Goal: Feedback & Contribution: Contribute content

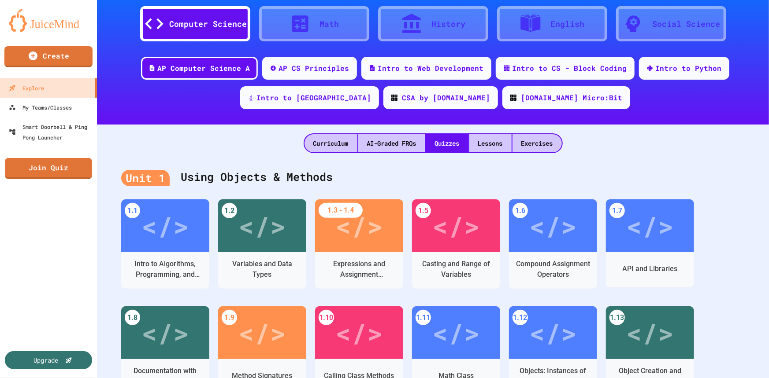
scroll to position [80, 0]
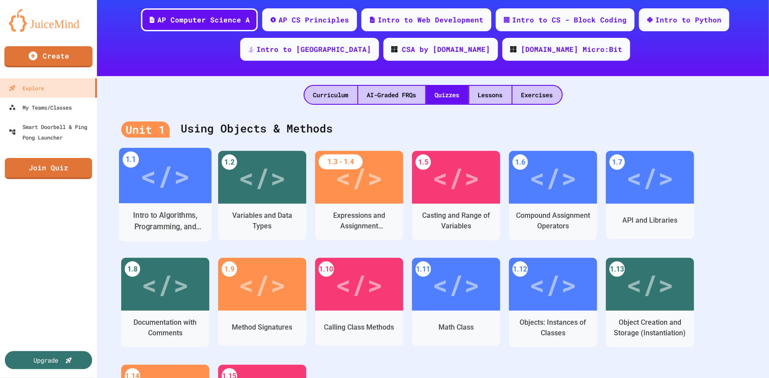
click at [166, 181] on div "</>" at bounding box center [165, 176] width 50 height 42
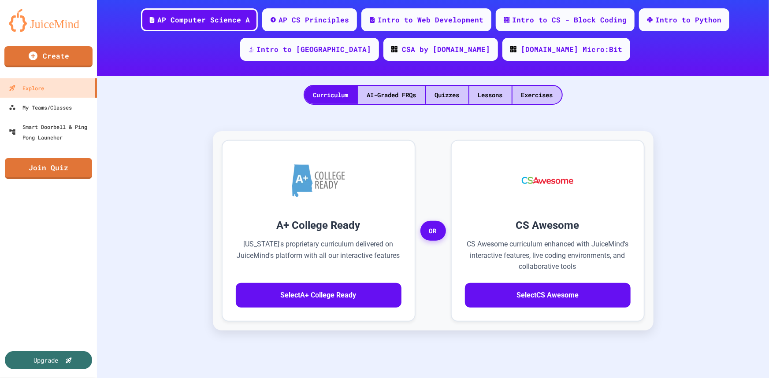
scroll to position [22, 0]
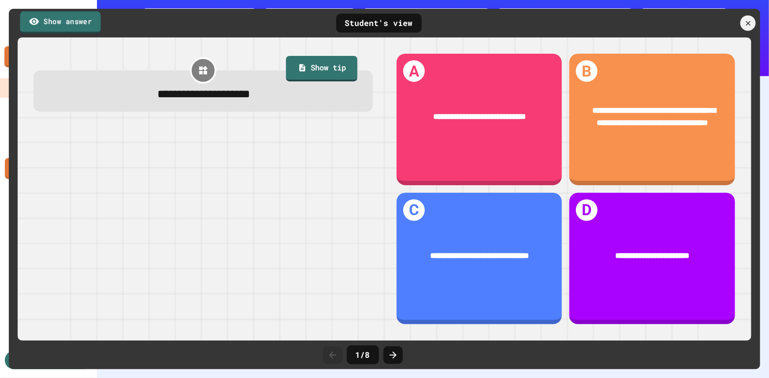
click at [69, 25] on link "Show answer" at bounding box center [60, 22] width 81 height 22
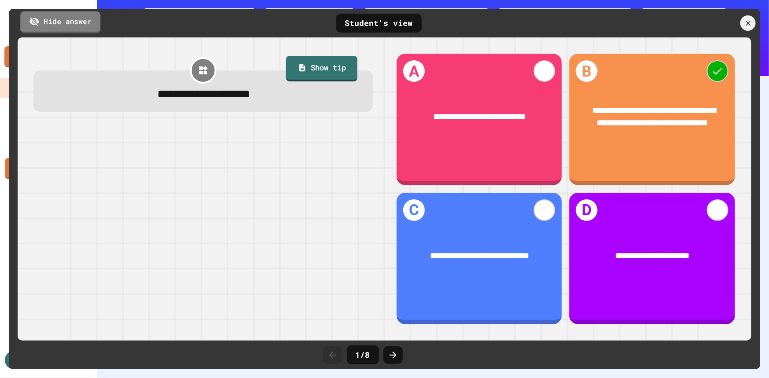
click at [69, 25] on link "Hide answer" at bounding box center [60, 22] width 80 height 22
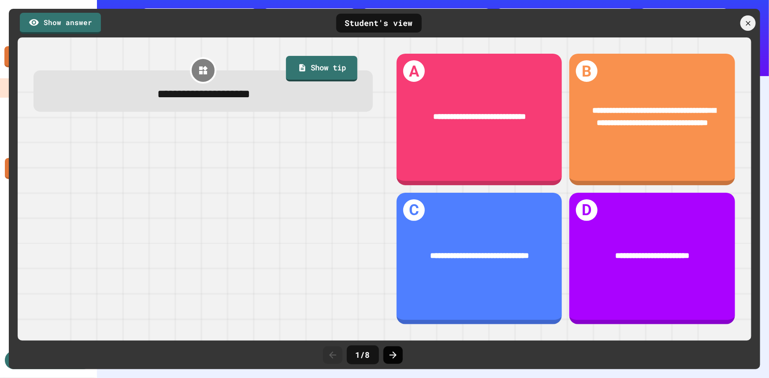
click at [396, 357] on icon at bounding box center [393, 355] width 11 height 11
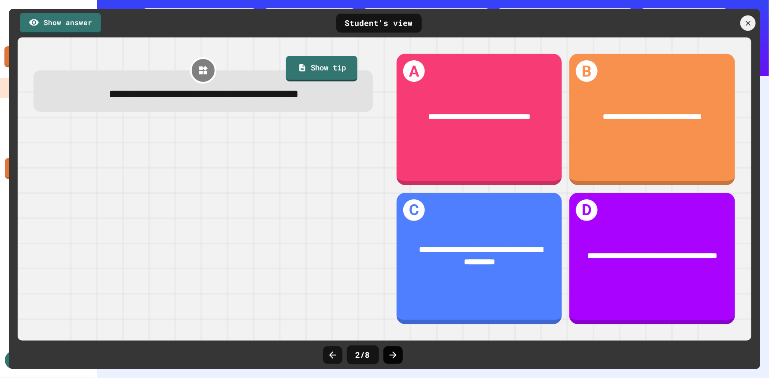
click at [395, 354] on icon at bounding box center [393, 355] width 11 height 11
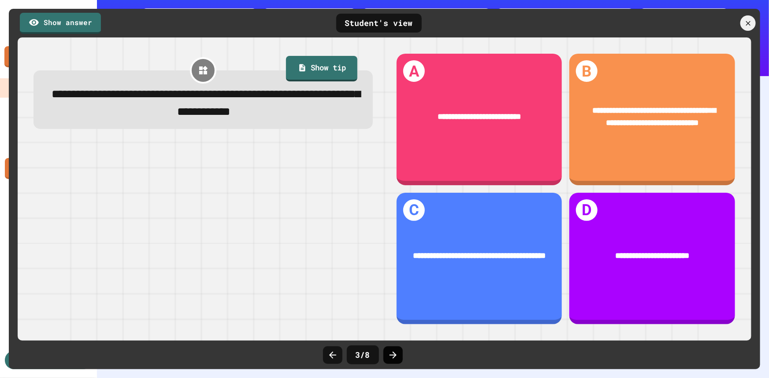
click at [397, 356] on icon at bounding box center [393, 355] width 11 height 11
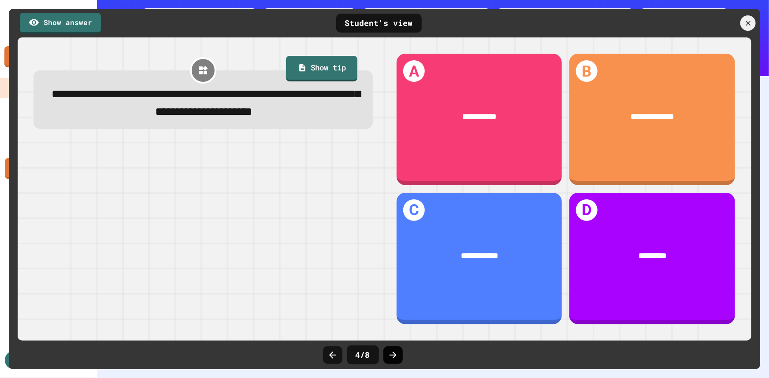
click at [394, 355] on icon at bounding box center [392, 355] width 7 height 7
click at [396, 354] on icon at bounding box center [393, 355] width 11 height 11
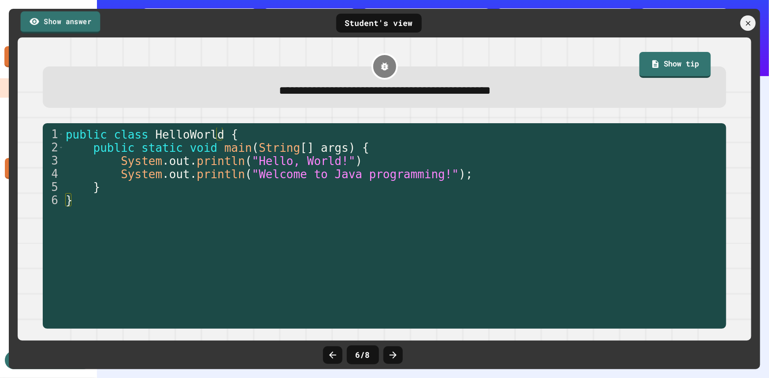
click at [87, 22] on link "Show answer" at bounding box center [61, 22] width 80 height 22
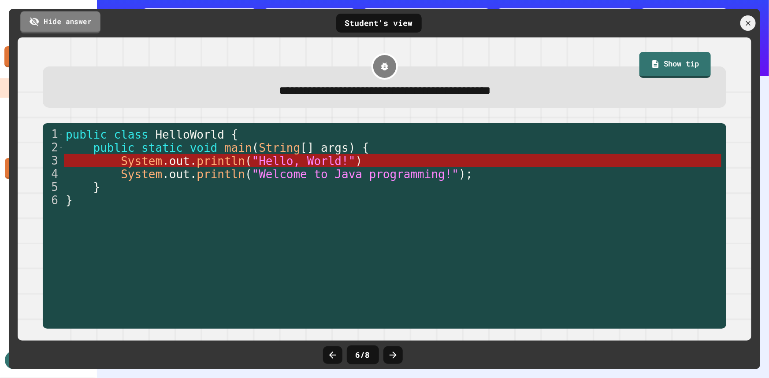
click at [87, 22] on link "Hide answer" at bounding box center [60, 22] width 80 height 22
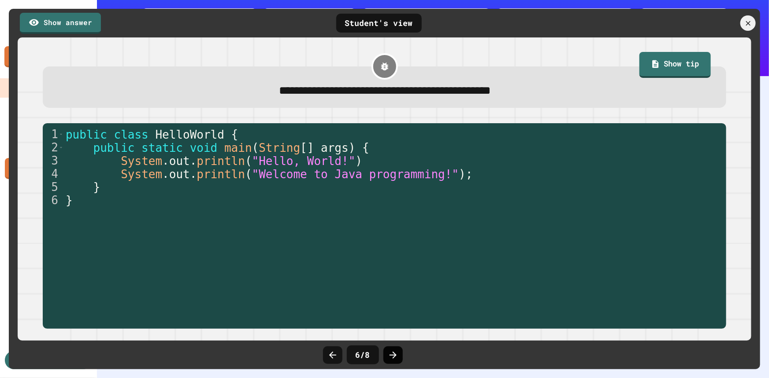
click at [388, 354] on icon at bounding box center [393, 355] width 11 height 11
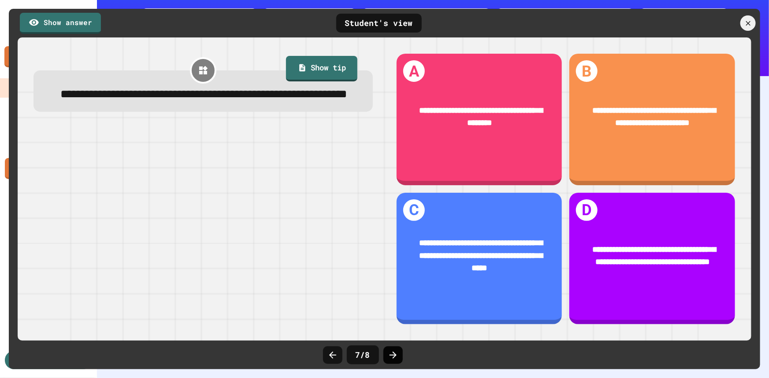
click at [396, 352] on icon at bounding box center [393, 355] width 11 height 11
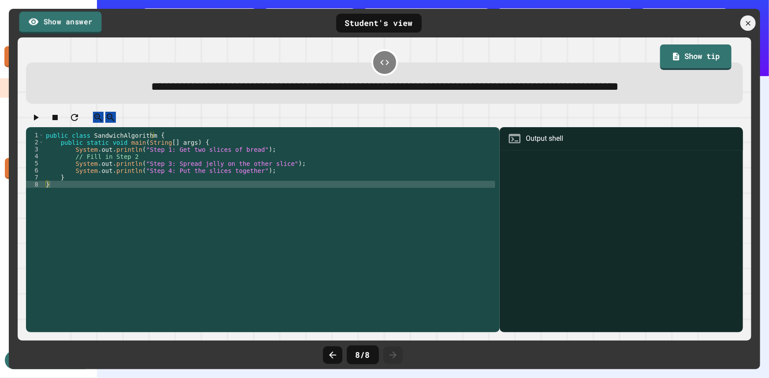
click at [57, 23] on link "Show answer" at bounding box center [60, 22] width 82 height 22
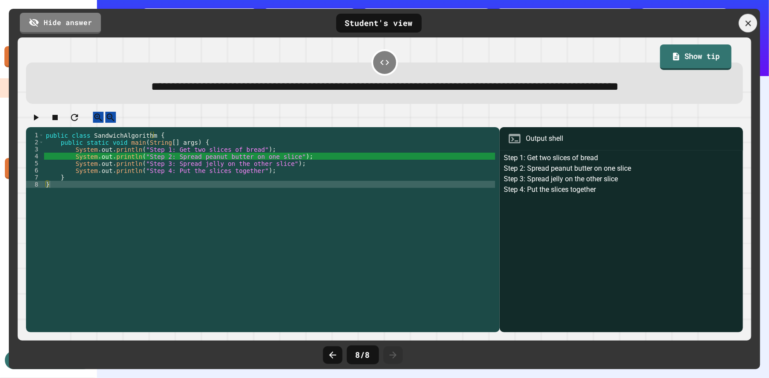
click at [745, 23] on icon at bounding box center [748, 24] width 10 height 10
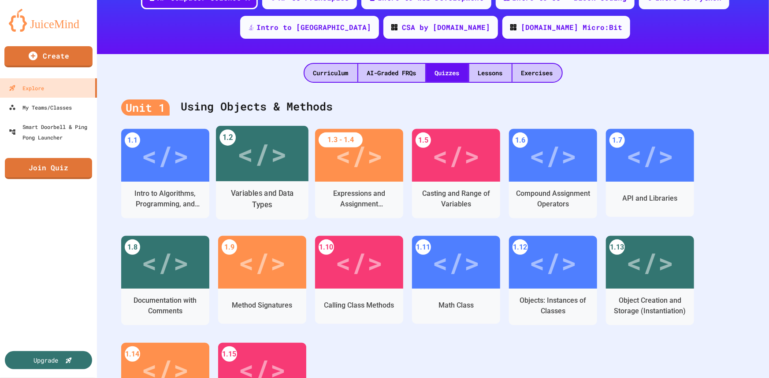
scroll to position [120, 0]
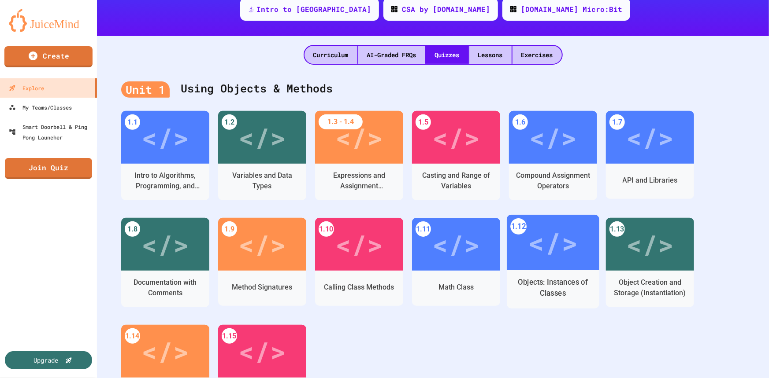
click at [538, 247] on div "</>" at bounding box center [553, 243] width 50 height 42
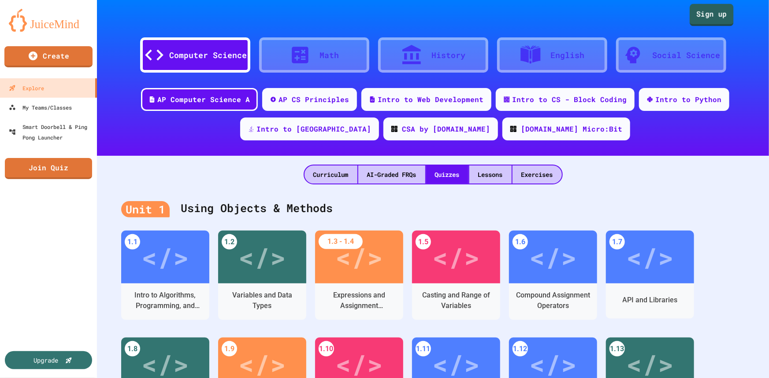
click at [706, 17] on link "Sign up" at bounding box center [711, 15] width 44 height 22
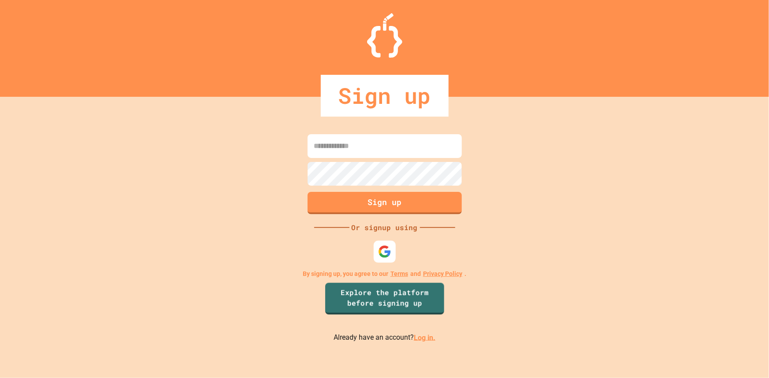
click at [418, 338] on link "Log in." at bounding box center [425, 337] width 22 height 8
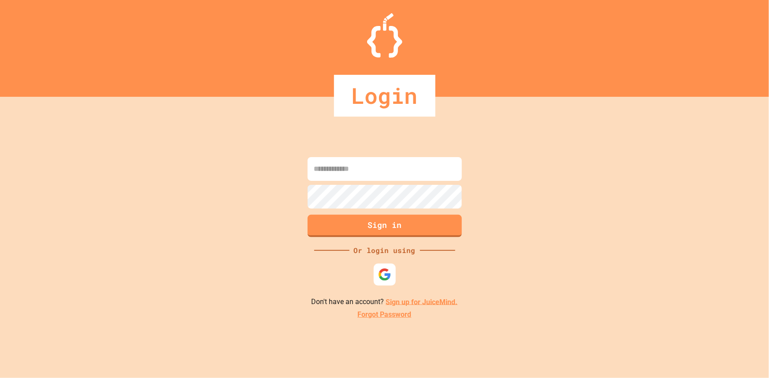
click at [351, 175] on input at bounding box center [384, 169] width 154 height 24
type input "**********"
click at [374, 220] on button "Sign in" at bounding box center [384, 225] width 157 height 23
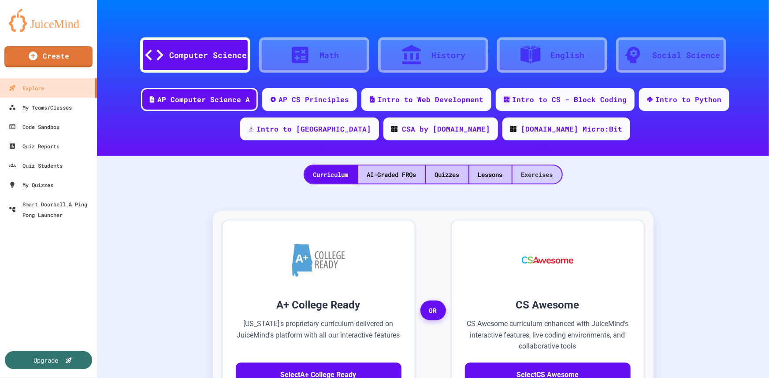
click at [531, 172] on div "Exercises" at bounding box center [536, 175] width 49 height 18
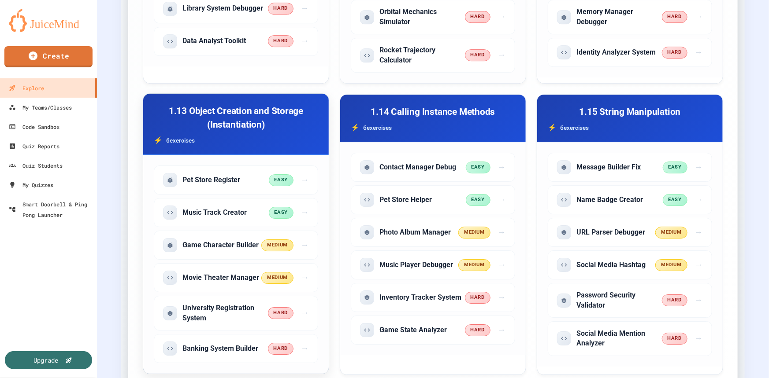
scroll to position [1361, 0]
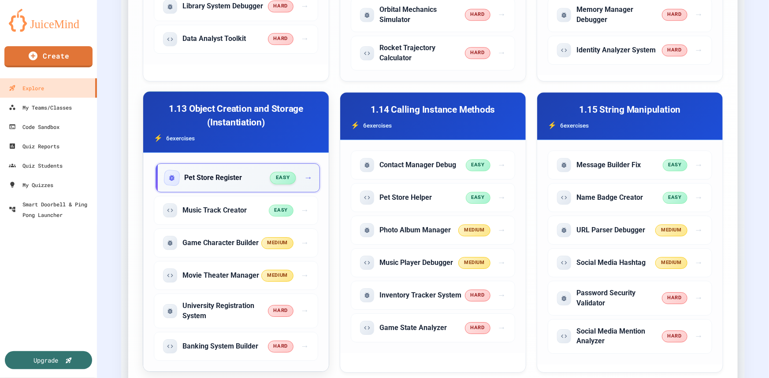
click at [238, 180] on div "Pet Store Register" at bounding box center [218, 178] width 106 height 14
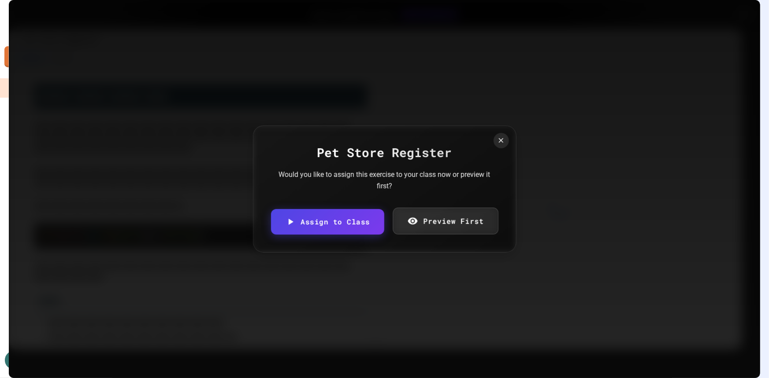
click at [423, 220] on link "Preview First" at bounding box center [445, 221] width 105 height 27
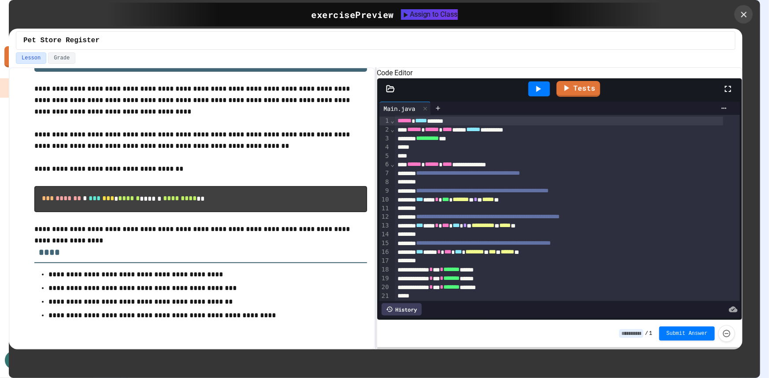
click at [745, 12] on icon at bounding box center [744, 15] width 10 height 10
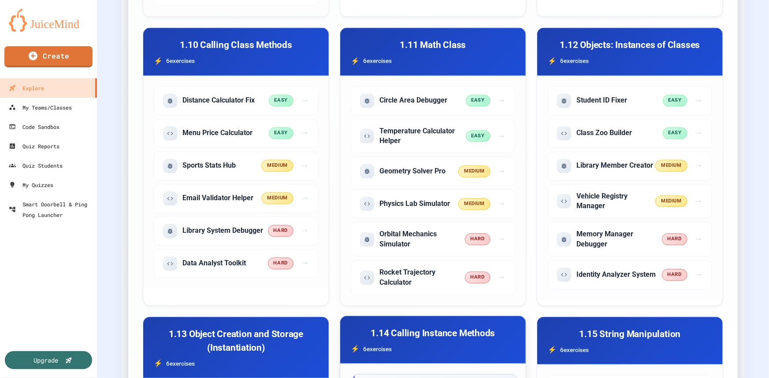
scroll to position [1121, 0]
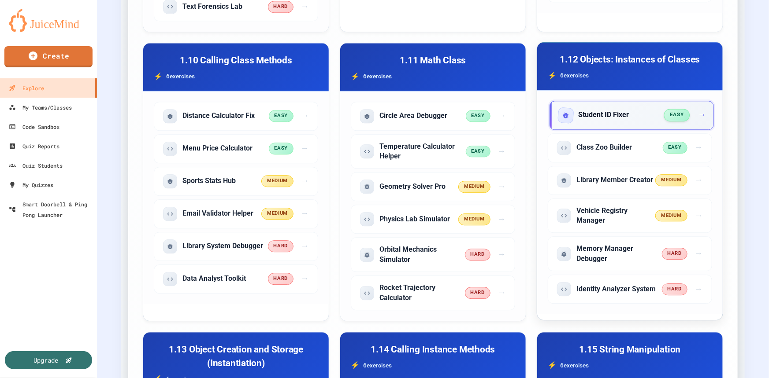
click at [665, 112] on span "easy" at bounding box center [676, 115] width 26 height 12
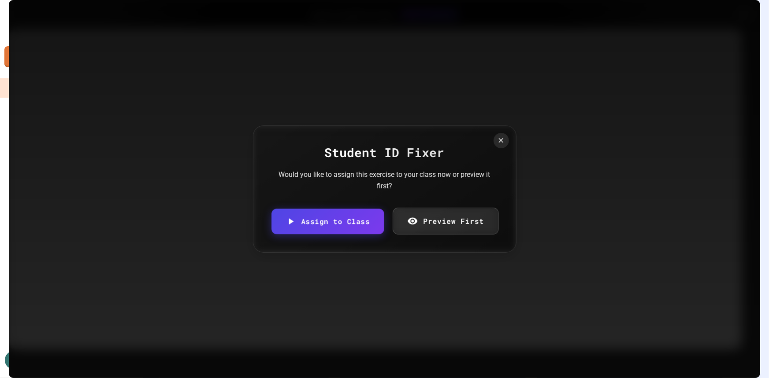
click at [422, 223] on link "Preview First" at bounding box center [446, 221] width 106 height 27
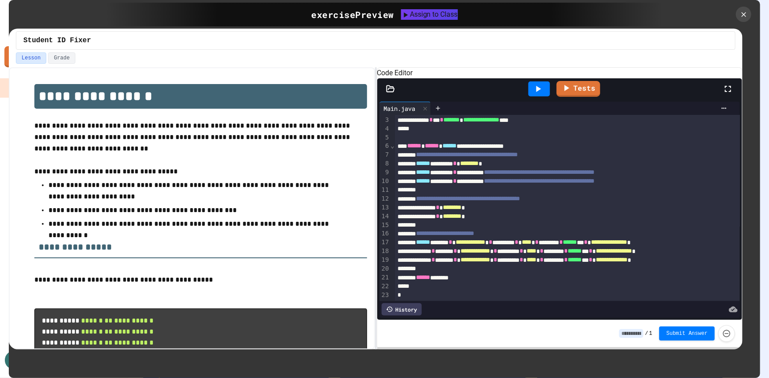
scroll to position [47, 0]
click at [742, 13] on icon at bounding box center [744, 14] width 6 height 6
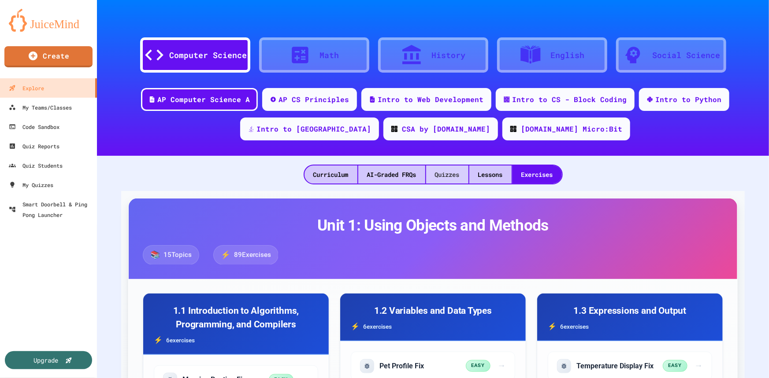
click at [452, 172] on div "Quizzes" at bounding box center [447, 175] width 42 height 18
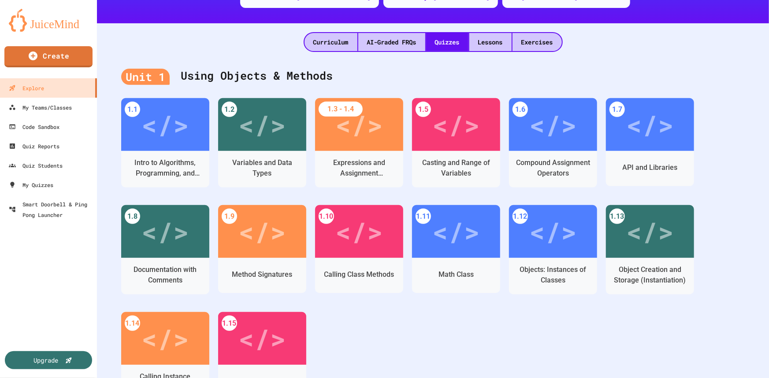
scroll to position [160, 0]
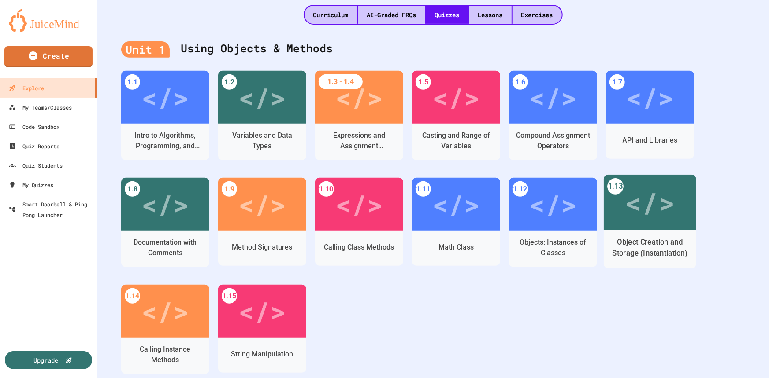
click at [655, 207] on div "</>" at bounding box center [650, 203] width 50 height 42
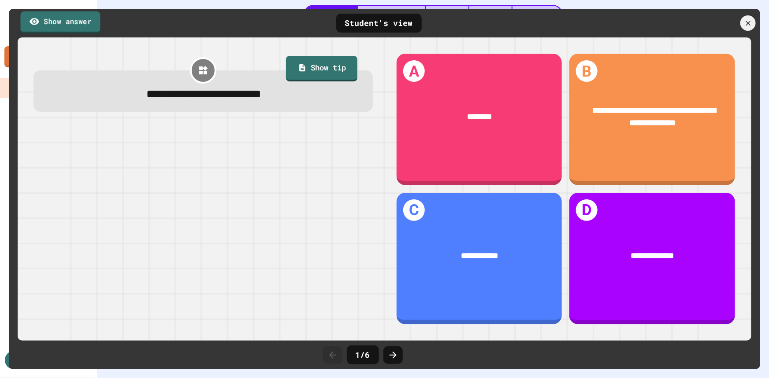
click at [74, 18] on link "Show answer" at bounding box center [60, 22] width 80 height 22
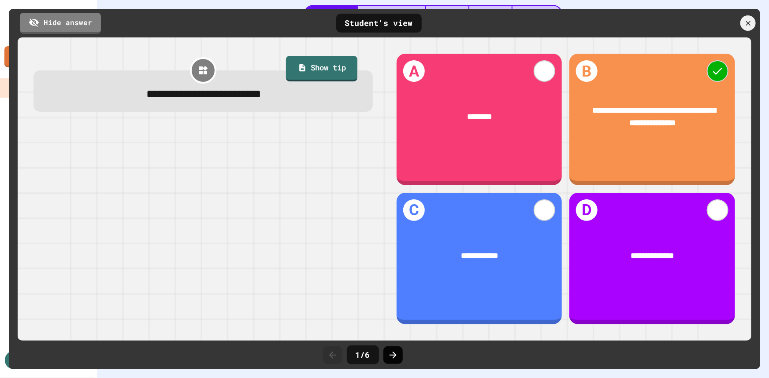
click at [395, 352] on icon at bounding box center [393, 355] width 11 height 11
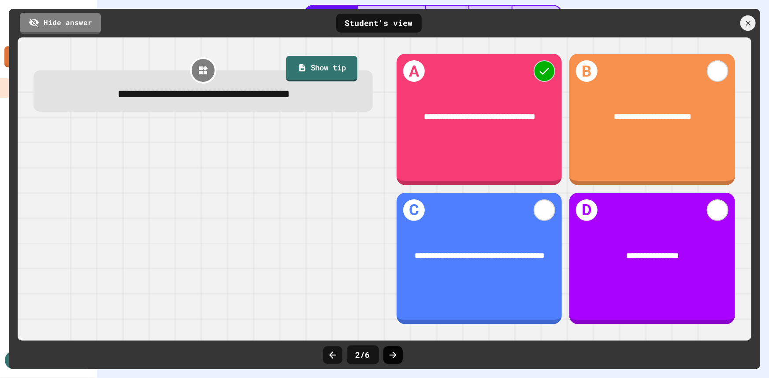
click at [392, 354] on icon at bounding box center [393, 355] width 11 height 11
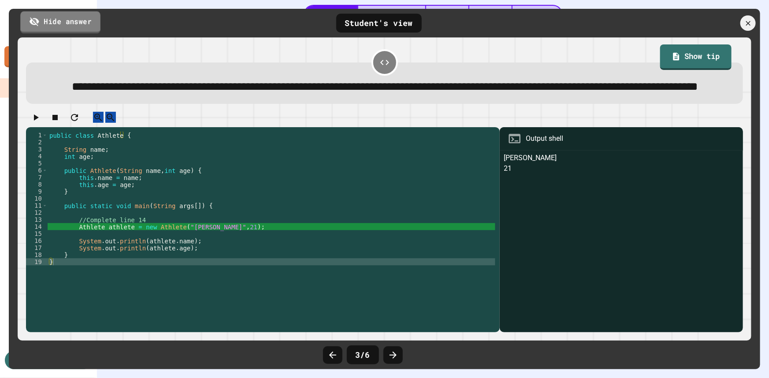
click at [74, 23] on link "Hide answer" at bounding box center [60, 22] width 80 height 22
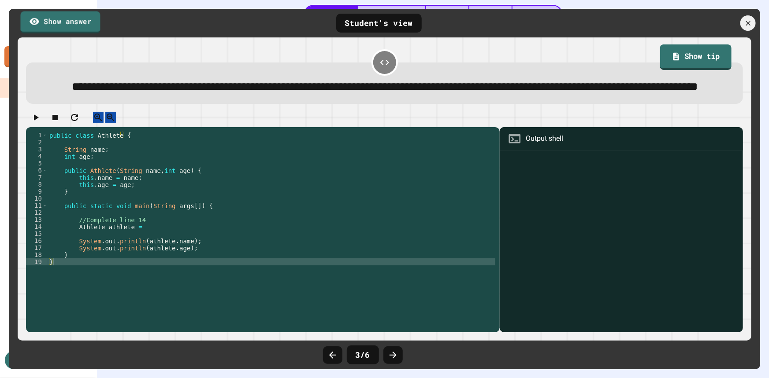
click at [67, 24] on link "Show answer" at bounding box center [60, 22] width 80 height 22
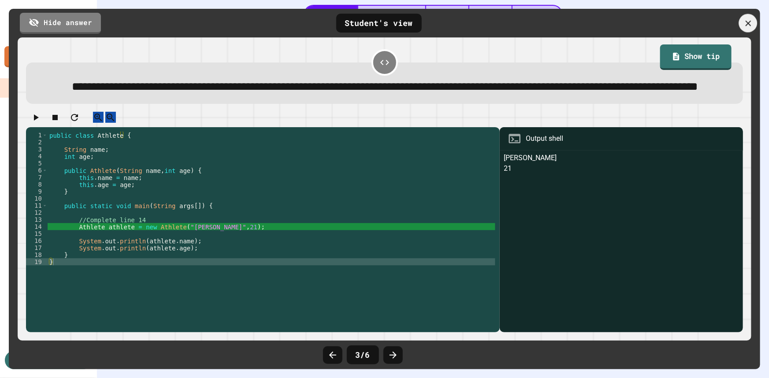
click at [748, 23] on icon at bounding box center [748, 23] width 6 height 6
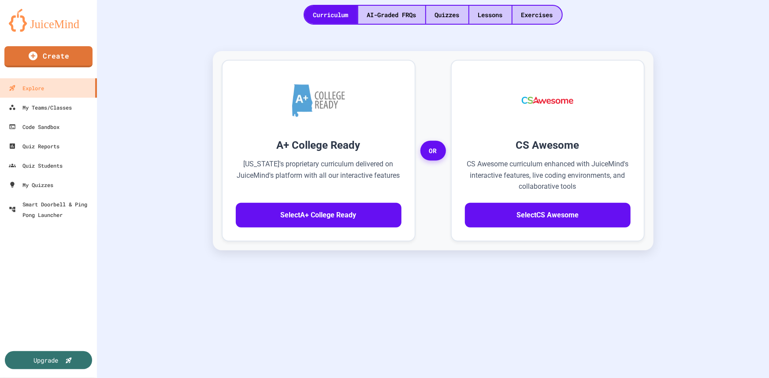
scroll to position [159, 0]
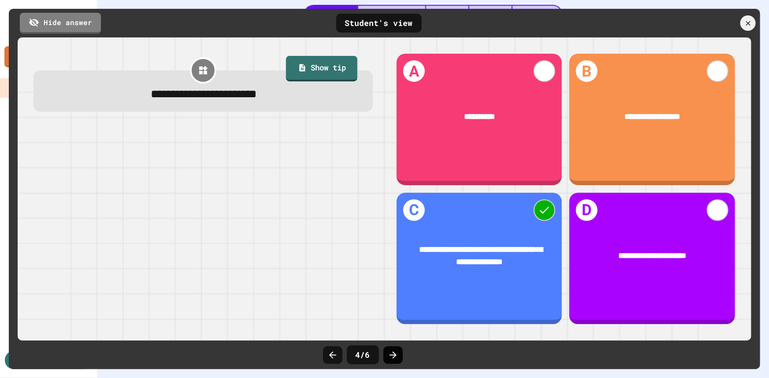
click at [388, 356] on icon at bounding box center [393, 355] width 11 height 11
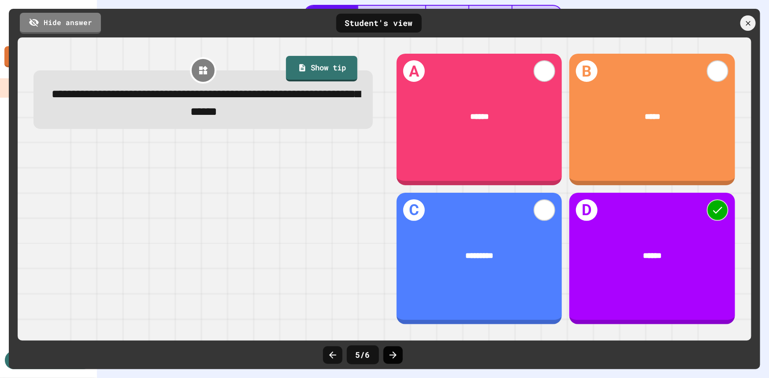
click at [399, 356] on div at bounding box center [392, 356] width 19 height 18
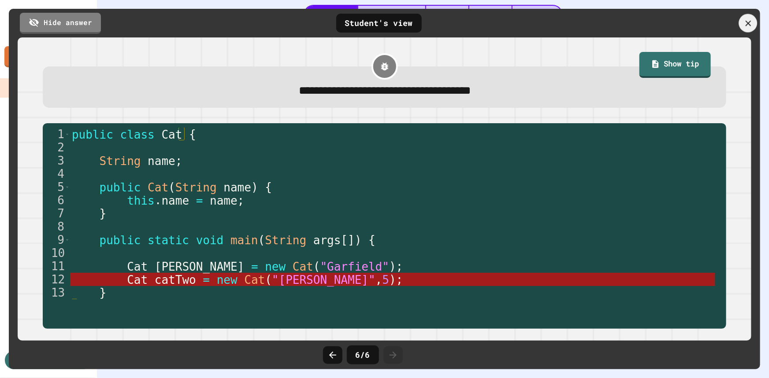
click at [748, 21] on icon at bounding box center [748, 24] width 10 height 10
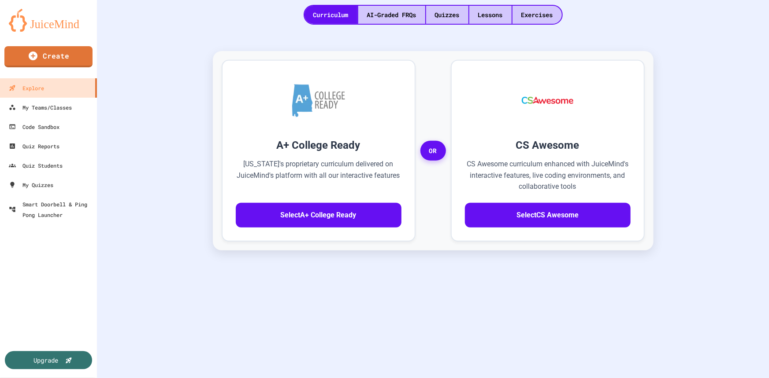
scroll to position [0, 0]
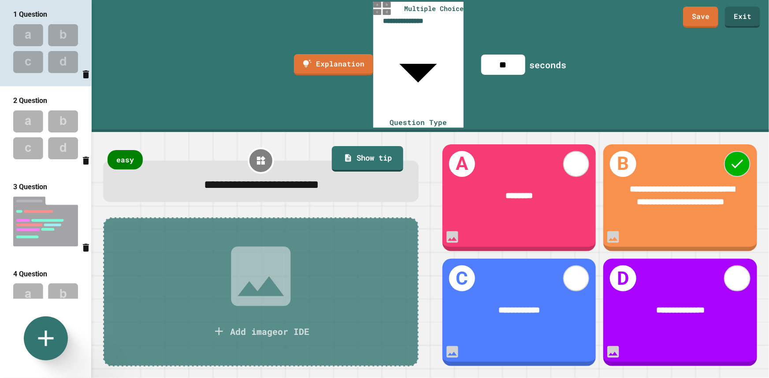
click at [40, 123] on img at bounding box center [45, 135] width 91 height 58
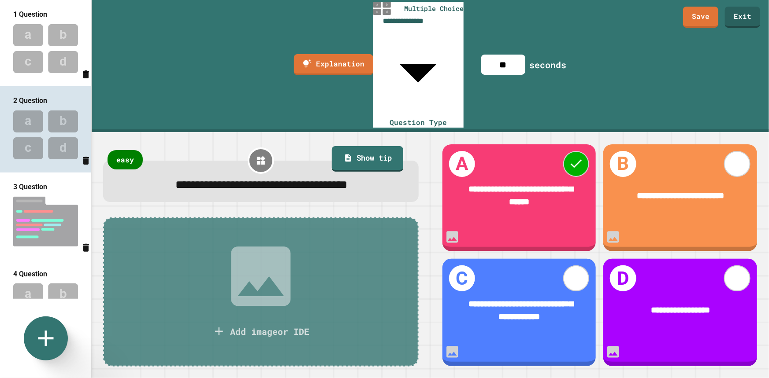
click at [40, 193] on img at bounding box center [45, 222] width 91 height 59
type input "**********"
type input "***"
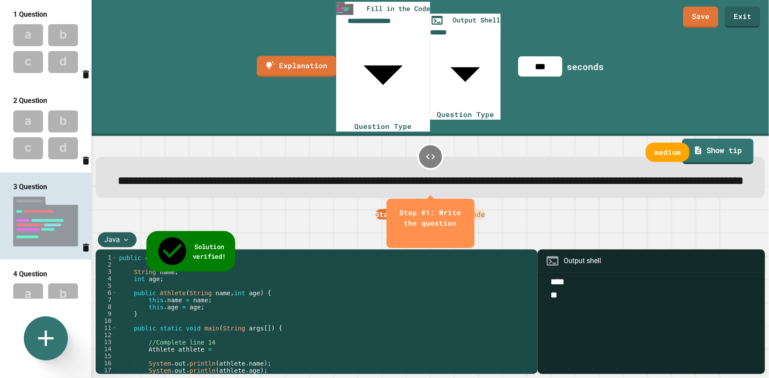
click at [217, 242] on span "Solution verified!" at bounding box center [209, 251] width 33 height 19
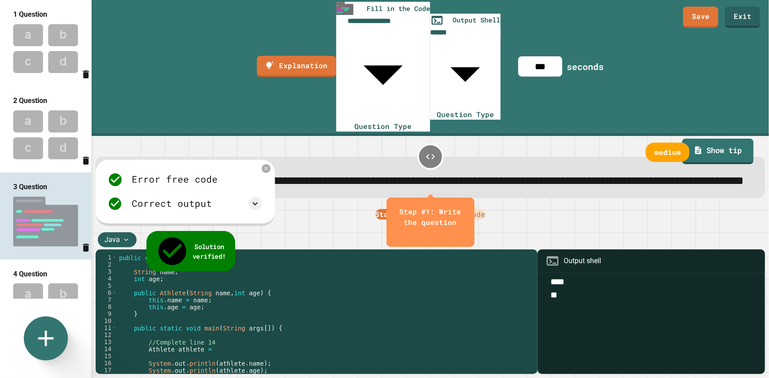
click at [217, 242] on span "Solution verified!" at bounding box center [209, 251] width 33 height 19
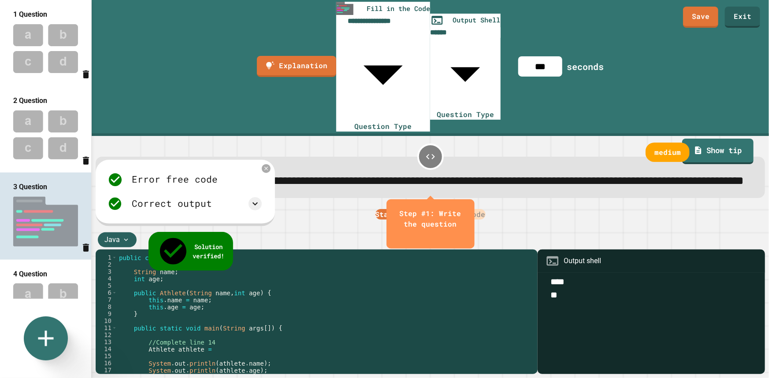
click at [63, 284] on img at bounding box center [45, 308] width 91 height 58
type input "**********"
type input "**"
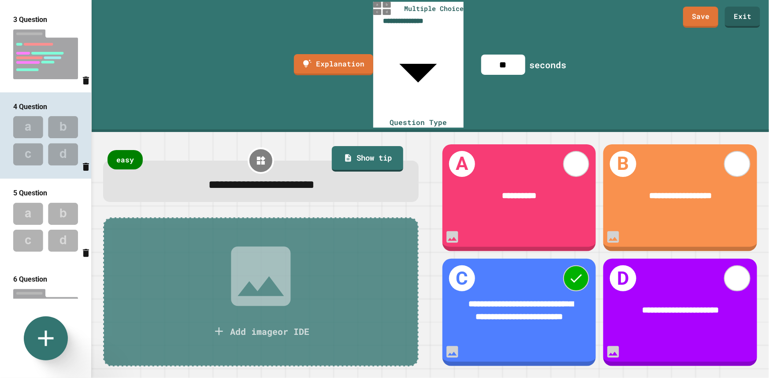
scroll to position [181, 0]
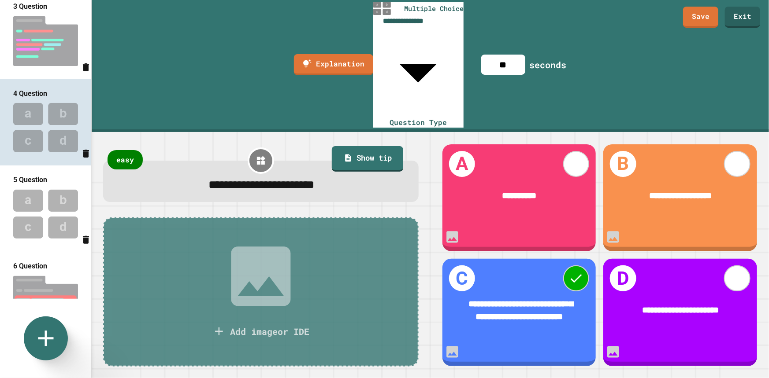
click at [55, 207] on img at bounding box center [45, 214] width 91 height 58
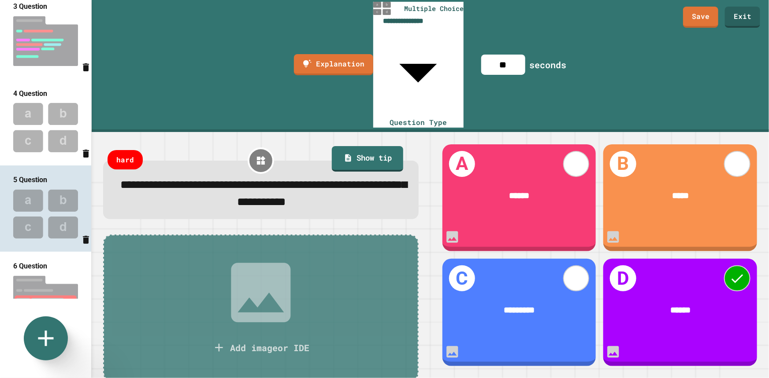
click at [48, 272] on img at bounding box center [45, 301] width 91 height 59
type input "**********"
type input "**"
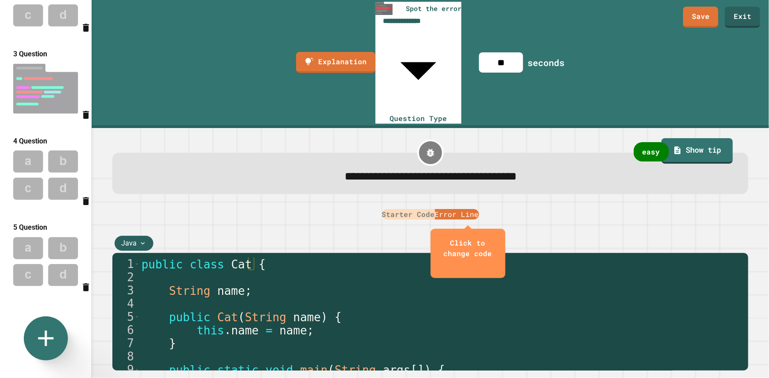
scroll to position [0, 0]
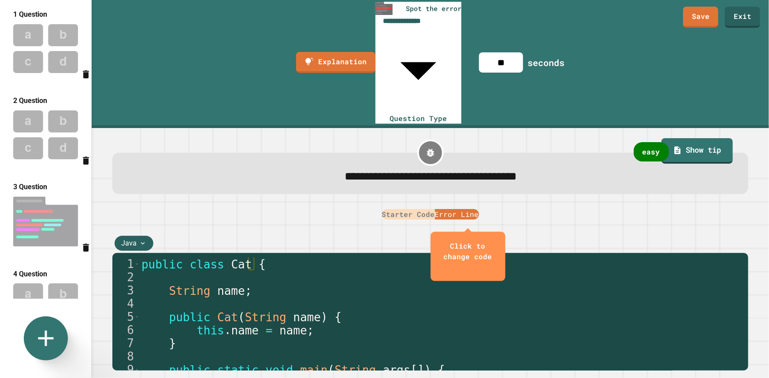
click at [49, 46] on img at bounding box center [45, 49] width 91 height 58
type input "**********"
type input "**"
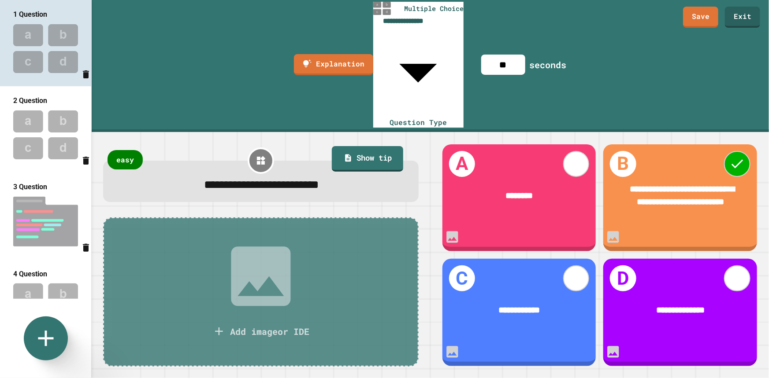
click at [44, 124] on img at bounding box center [45, 135] width 91 height 58
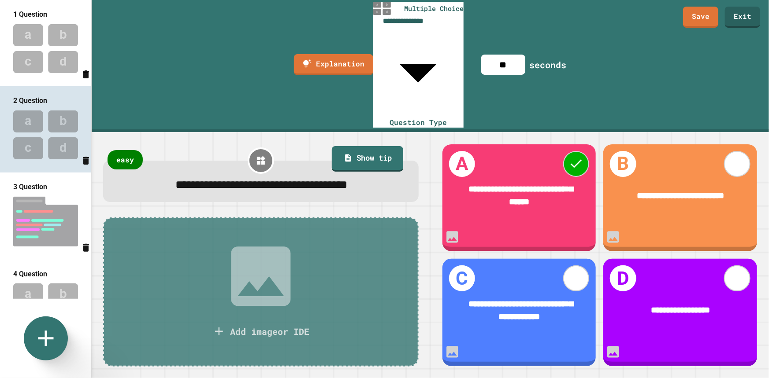
click at [41, 212] on img at bounding box center [45, 222] width 91 height 59
type input "**********"
type input "***"
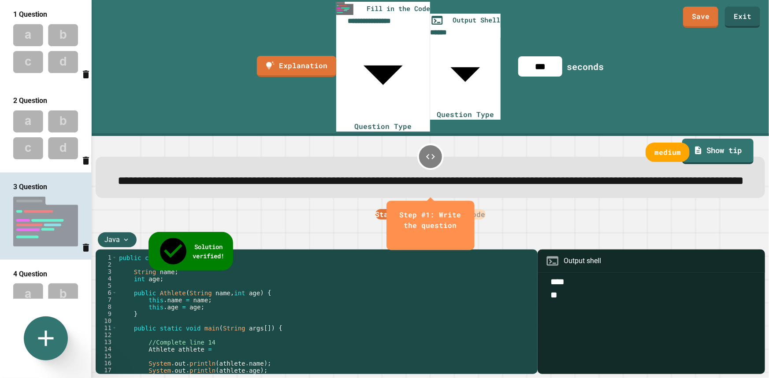
click at [49, 290] on img at bounding box center [45, 308] width 91 height 58
type input "**********"
type input "**"
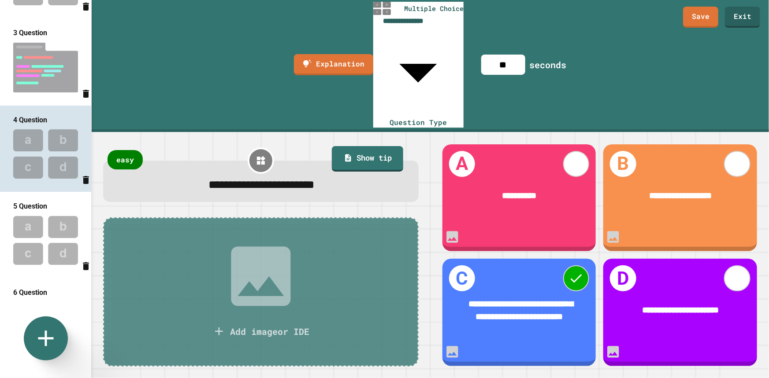
scroll to position [164, 0]
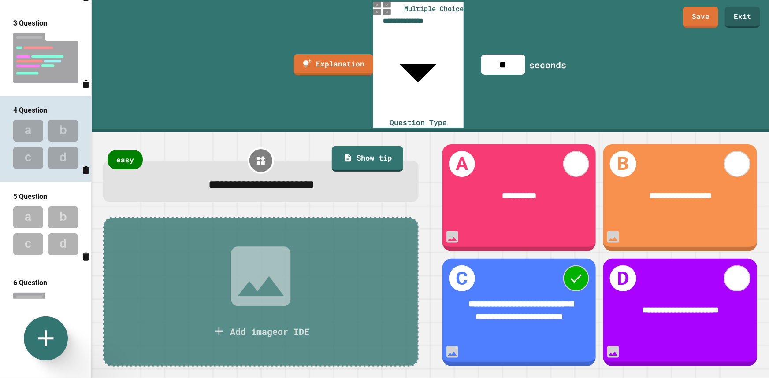
click at [55, 211] on img at bounding box center [45, 231] width 91 height 58
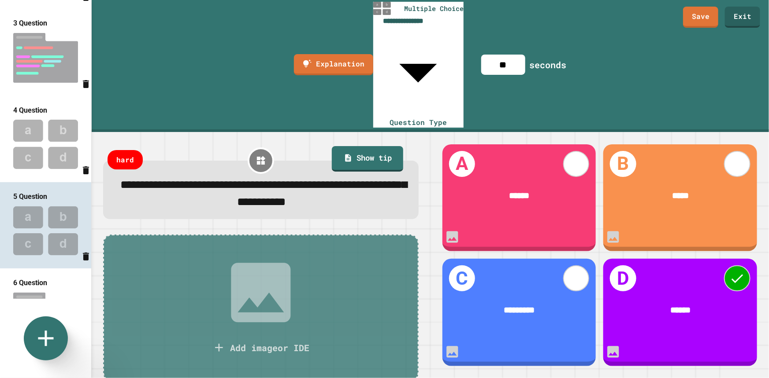
click at [37, 289] on img at bounding box center [45, 318] width 91 height 59
type input "**********"
type input "**"
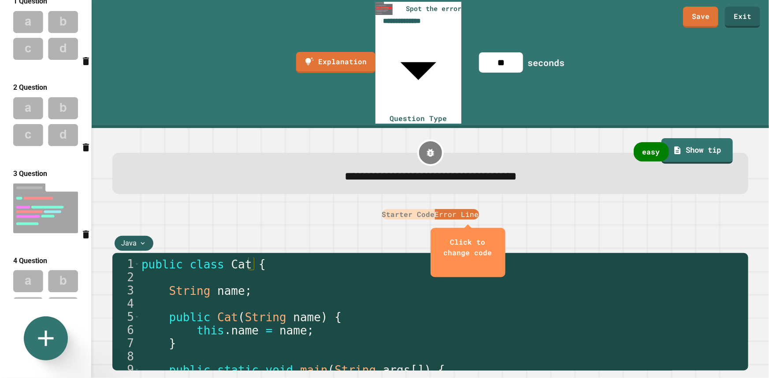
scroll to position [0, 0]
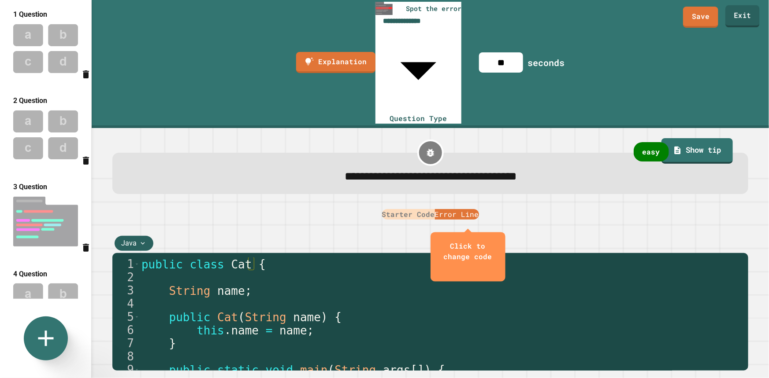
click at [746, 15] on link "Exit" at bounding box center [742, 16] width 34 height 22
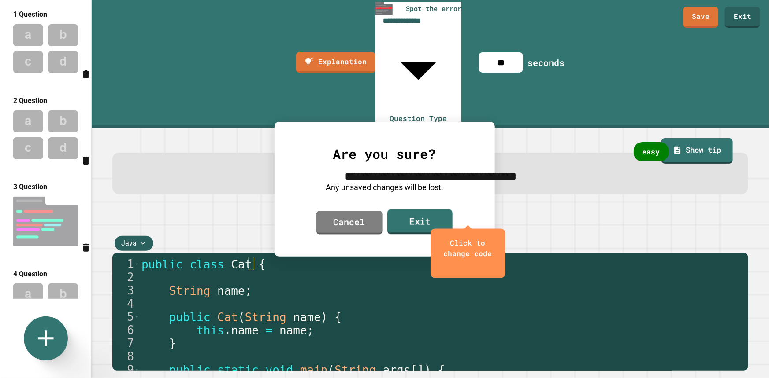
click at [409, 223] on link "Exit" at bounding box center [419, 221] width 65 height 25
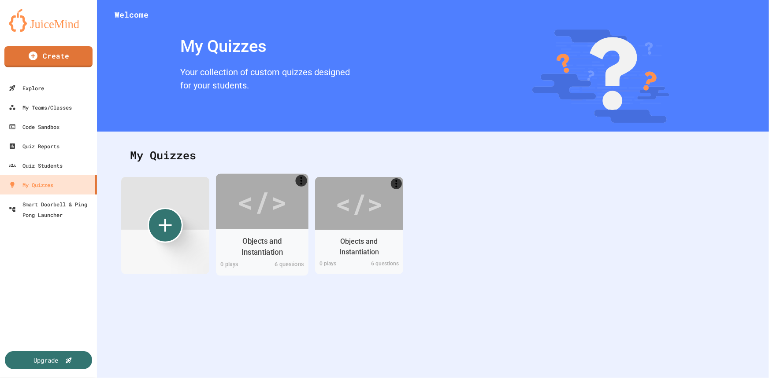
click at [277, 203] on div "</>" at bounding box center [262, 202] width 50 height 42
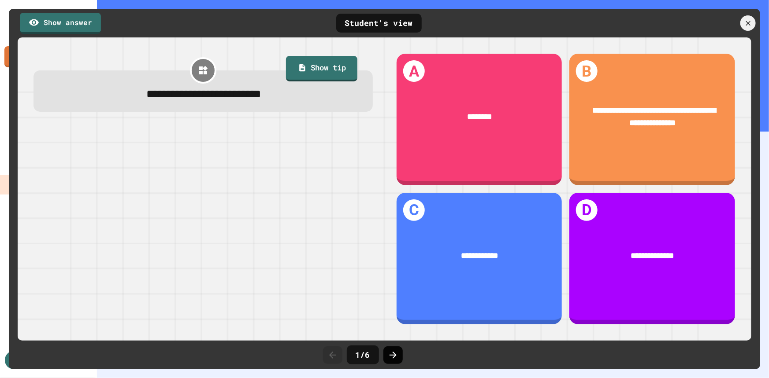
click at [390, 355] on icon at bounding box center [393, 355] width 11 height 11
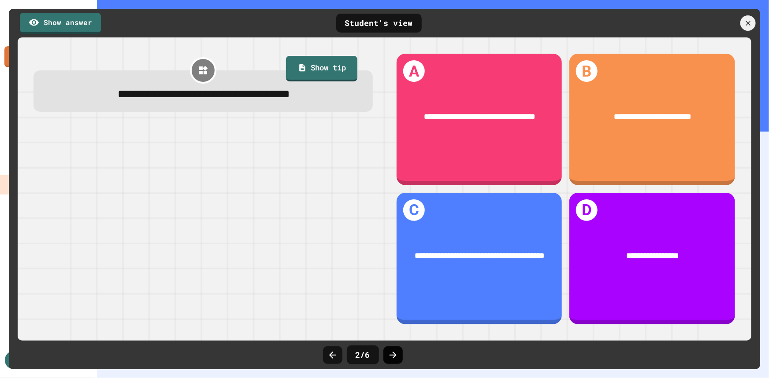
click at [390, 354] on icon at bounding box center [393, 355] width 11 height 11
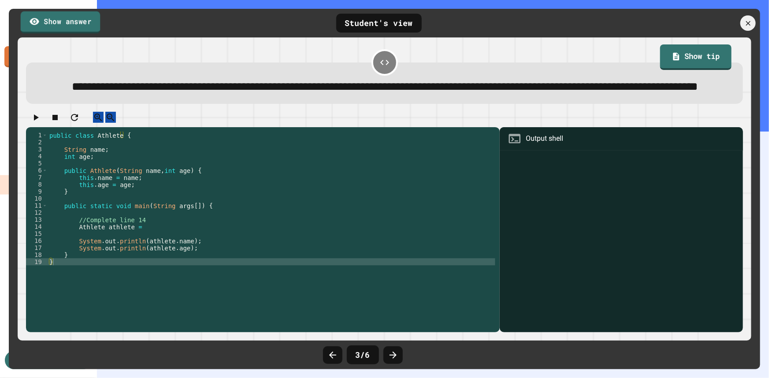
click at [66, 23] on link "Show answer" at bounding box center [61, 22] width 80 height 22
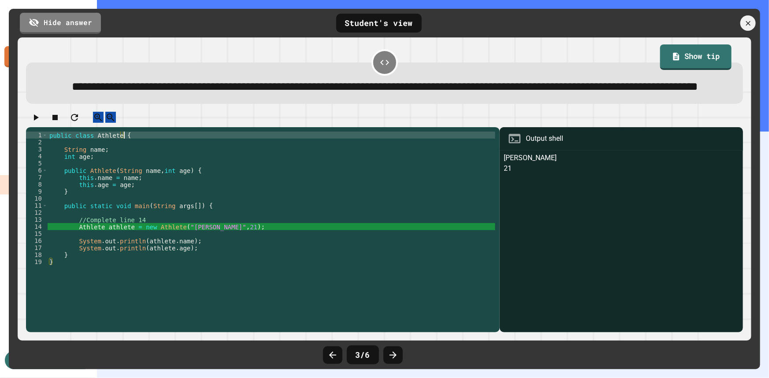
click at [126, 161] on div "public class Athlete { String name ; int age ; public Athlete ( String name , i…" at bounding box center [272, 216] width 448 height 169
click at [123, 163] on div "public class Athlete { String name ; int age ; public Athlete ( String name , i…" at bounding box center [272, 216] width 448 height 169
click at [196, 197] on div "public class Athlete { String name ; int age ; public Athlete ( String name , i…" at bounding box center [272, 216] width 448 height 169
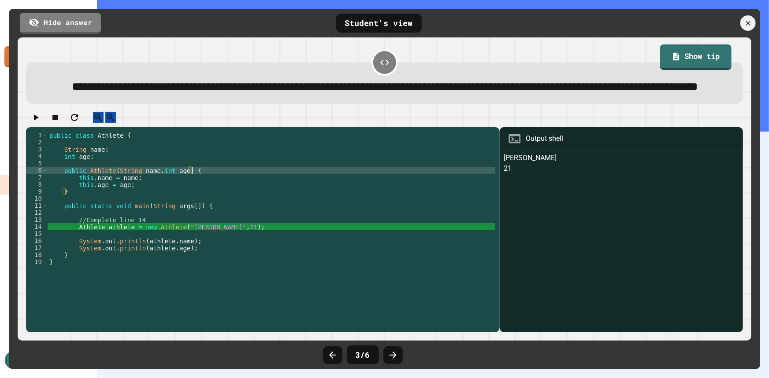
click at [200, 233] on div "public class Athlete { String name ; int age ; public Athlete ( String name , i…" at bounding box center [272, 216] width 448 height 169
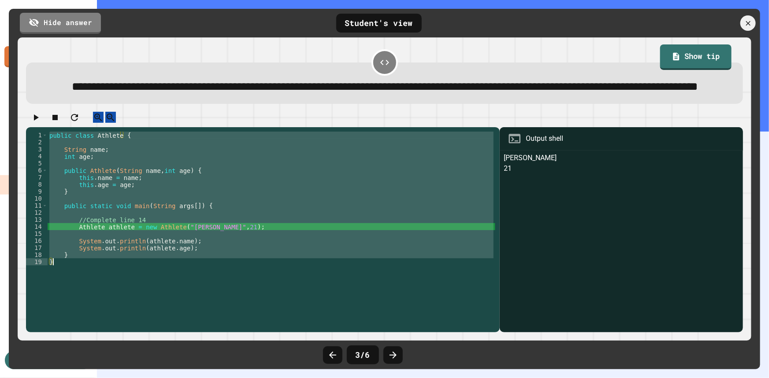
drag, startPoint x: 48, startPoint y: 162, endPoint x: 72, endPoint y: 299, distance: 139.1
click at [72, 299] on div "public class Athlete { String name ; int age ; public Athlete ( String name , i…" at bounding box center [272, 216] width 448 height 169
type textarea "* *"
click at [750, 22] on icon at bounding box center [748, 24] width 10 height 10
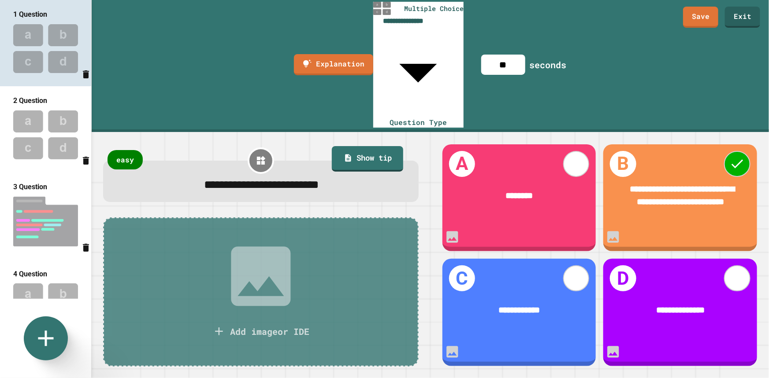
scroll to position [197, 0]
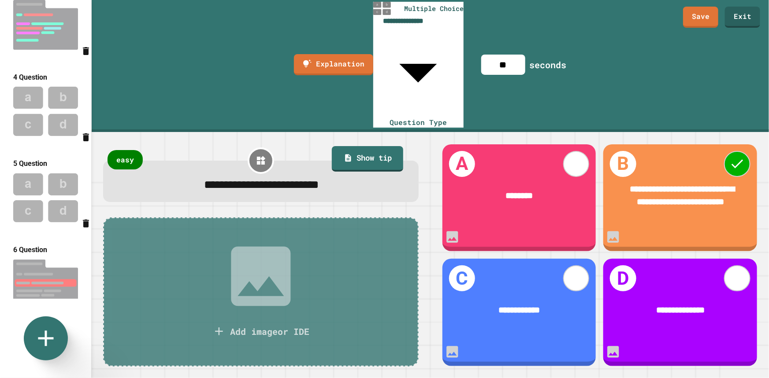
click at [33, 21] on img at bounding box center [45, 25] width 91 height 59
type input "**********"
type input "***"
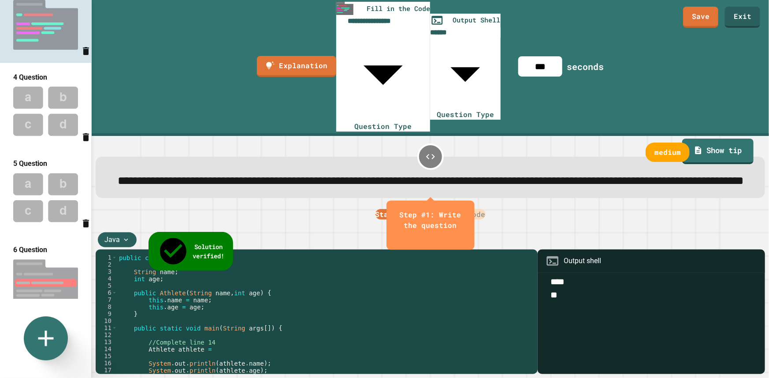
click at [430, 237] on icon "close" at bounding box center [430, 237] width 0 height 0
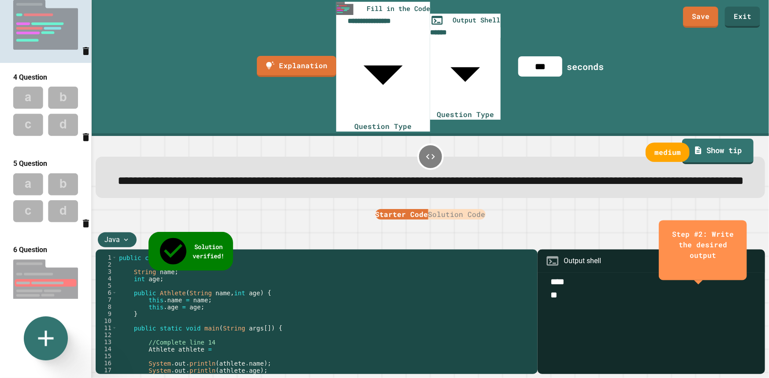
click at [398, 209] on button "Starter Code" at bounding box center [401, 214] width 53 height 11
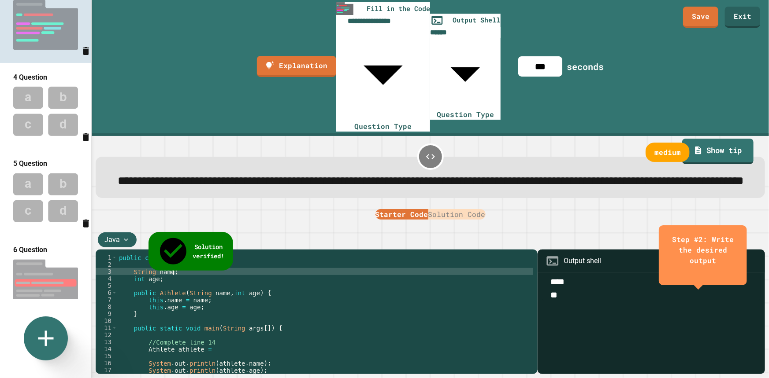
click at [281, 254] on div "public class Athlete { String name ; int age ; public Athlete ( String name , i…" at bounding box center [325, 349] width 416 height 190
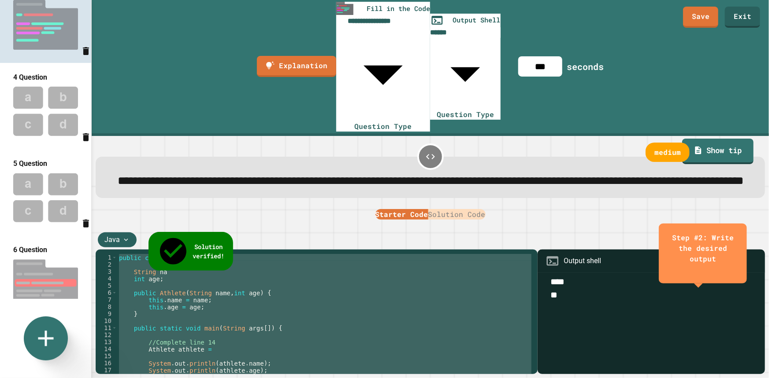
drag, startPoint x: 117, startPoint y: 188, endPoint x: 159, endPoint y: 313, distance: 132.1
click at [159, 313] on div "public class Athlete { String na int age ; public Athlete ( String name , int a…" at bounding box center [325, 349] width 416 height 190
paste textarea "Cursor at row 19"
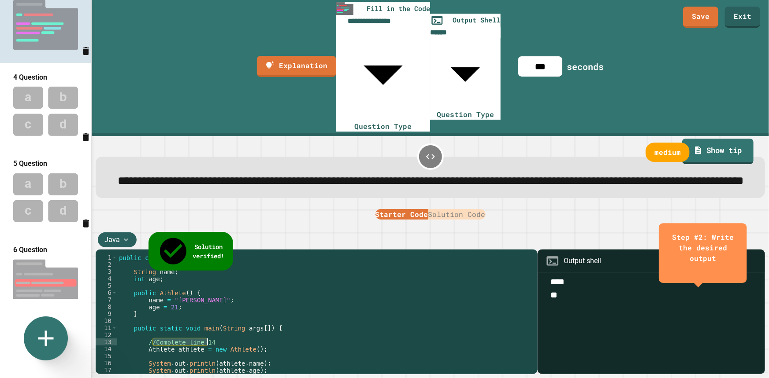
drag, startPoint x: 154, startPoint y: 269, endPoint x: 208, endPoint y: 274, distance: 54.4
click at [208, 274] on div "public class Athlete { String name ; int age ; public Athlete ( ) { name = "[PE…" at bounding box center [325, 349] width 416 height 190
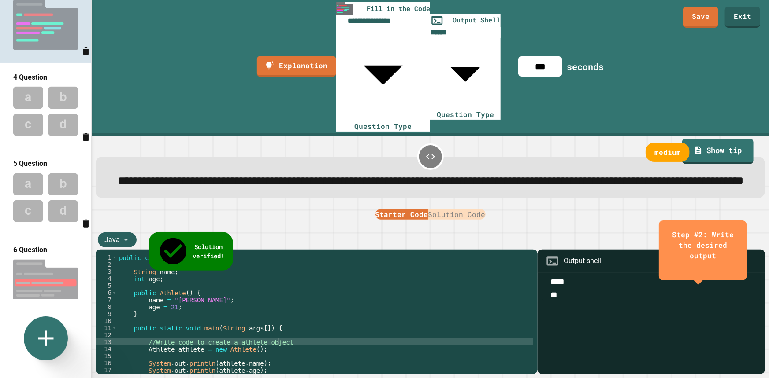
scroll to position [0, 11]
click at [590, 275] on textarea "**** **" at bounding box center [651, 288] width 219 height 26
click at [703, 267] on button "close" at bounding box center [703, 267] width 0 height 0
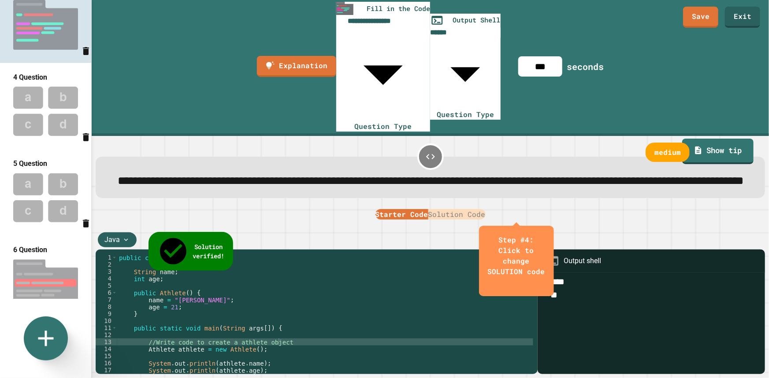
click at [456, 209] on button "Solution Code" at bounding box center [456, 214] width 57 height 11
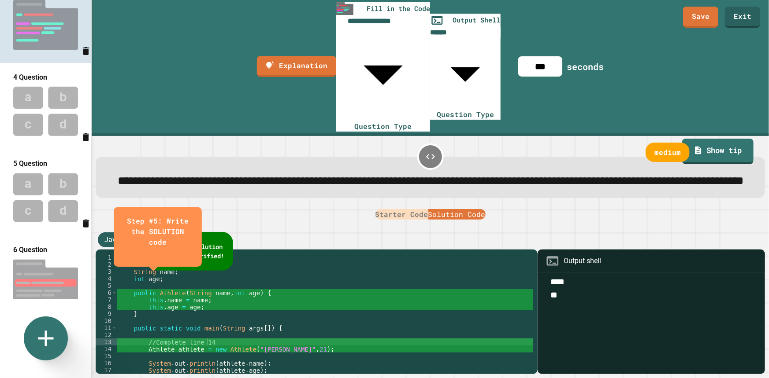
drag, startPoint x: 281, startPoint y: 277, endPoint x: 286, endPoint y: 282, distance: 7.2
click at [282, 278] on div "public class Athlete { String name ; int age ; public Athlete ( String name , i…" at bounding box center [325, 349] width 416 height 190
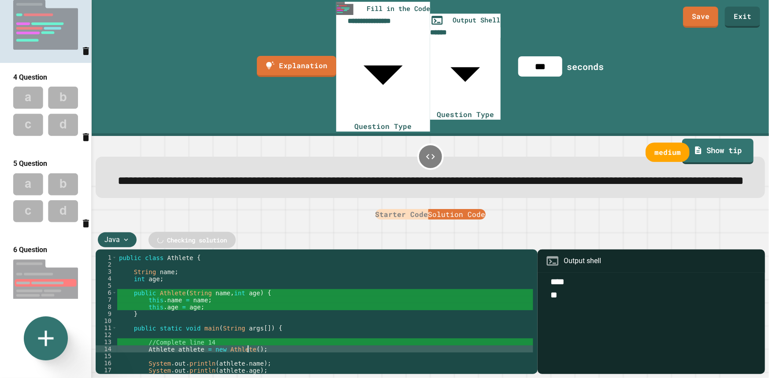
scroll to position [0, 9]
click at [287, 282] on div "public class Athlete { String name ; int age ; public Athlete ( String name , i…" at bounding box center [325, 349] width 416 height 190
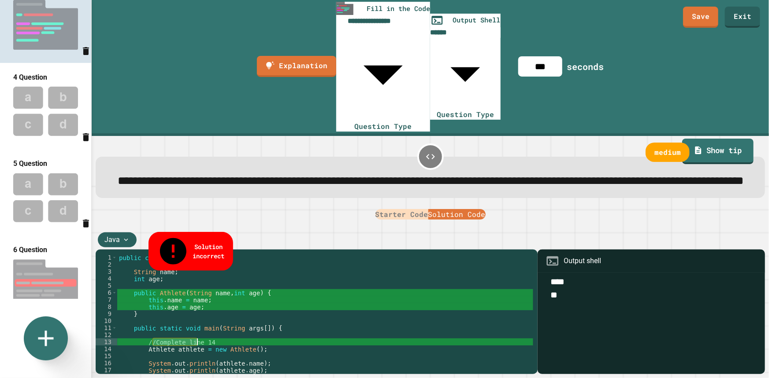
drag, startPoint x: 153, startPoint y: 271, endPoint x: 199, endPoint y: 273, distance: 45.4
click at [199, 272] on div "public class Athlete { String name ; int age ; public Athlete ( String name , i…" at bounding box center [325, 349] width 416 height 190
drag, startPoint x: 211, startPoint y: 271, endPoint x: 152, endPoint y: 272, distance: 58.6
click at [152, 272] on div "public class Athlete { String name ; int age ; public Athlete ( String name , i…" at bounding box center [325, 349] width 416 height 190
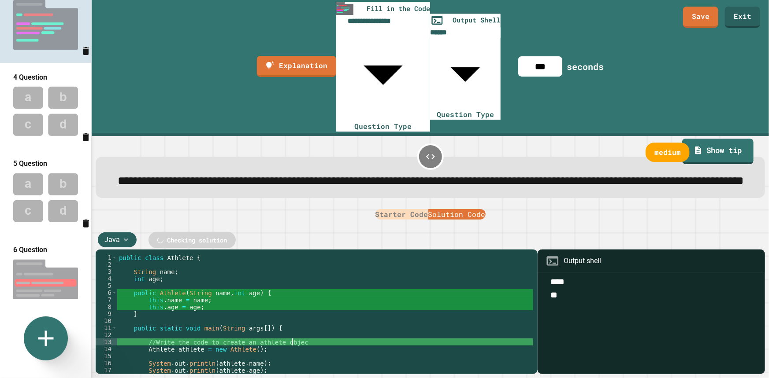
scroll to position [0, 12]
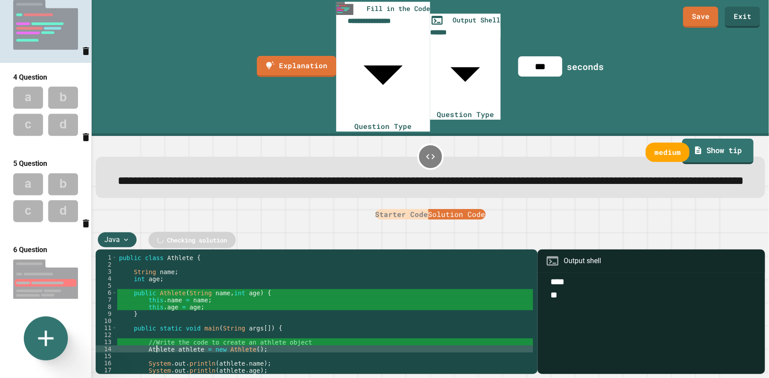
click at [155, 281] on div "public class Athlete { String name ; int age ; public Athlete ( String name , i…" at bounding box center [325, 349] width 416 height 190
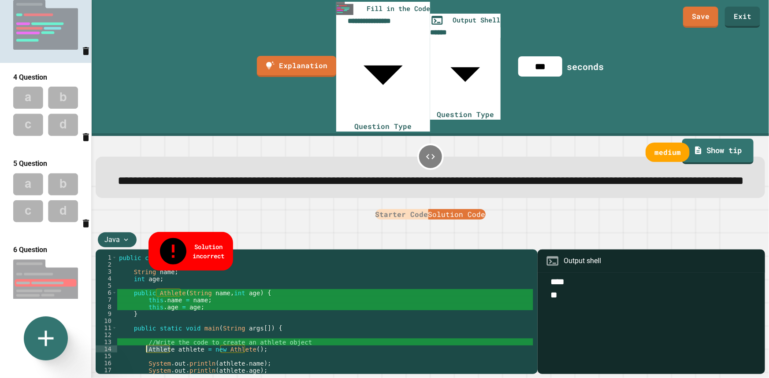
click at [259, 279] on div "public class Athlete { String name ; int age ; public Athlete ( String name , i…" at bounding box center [325, 349] width 416 height 190
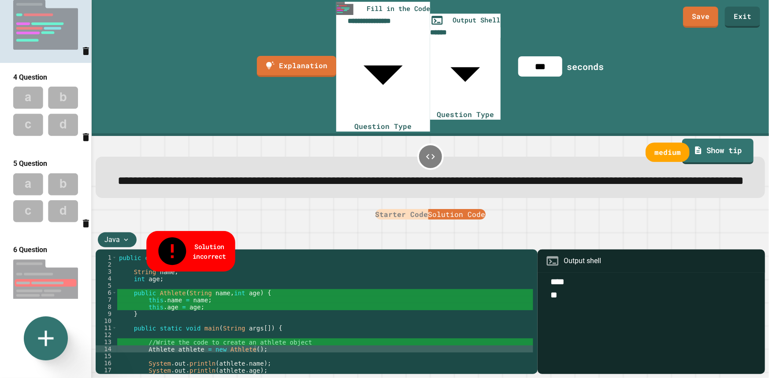
click at [217, 242] on span "Solution incorrect" at bounding box center [209, 251] width 33 height 19
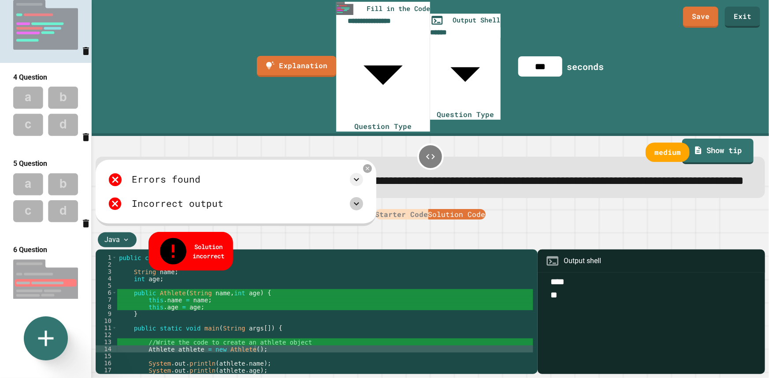
click at [359, 199] on icon at bounding box center [356, 204] width 11 height 11
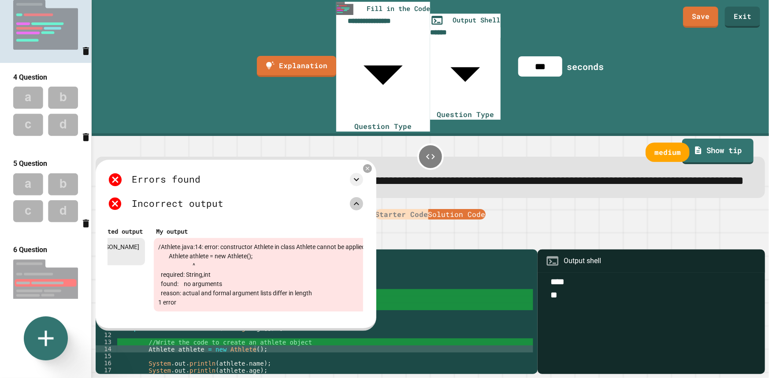
scroll to position [0, 23]
click at [367, 167] on icon at bounding box center [367, 169] width 4 height 4
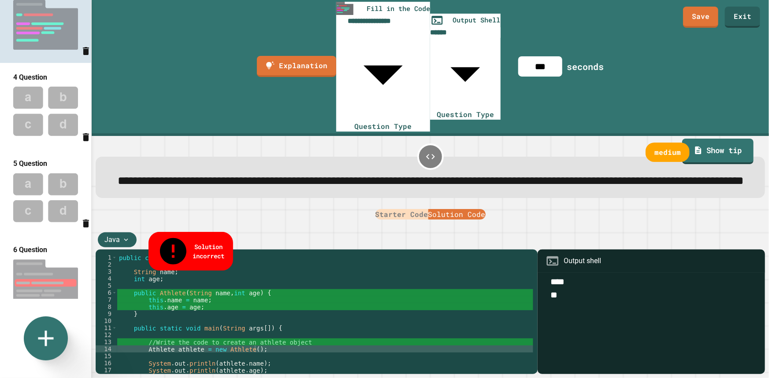
click at [251, 254] on div "public class Athlete { String name ; int age ; public Athlete ( String name , i…" at bounding box center [325, 349] width 416 height 190
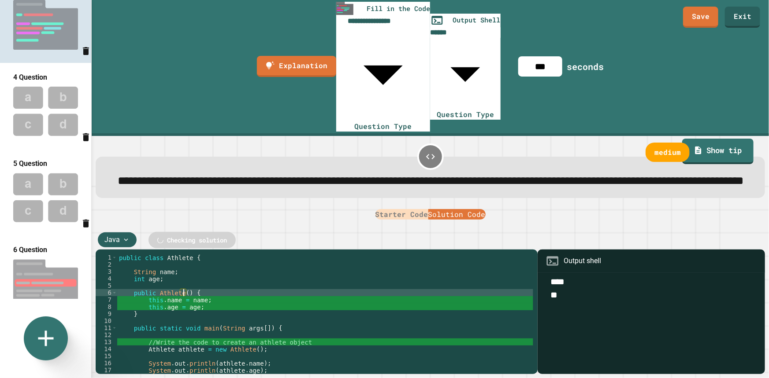
scroll to position [0, 4]
drag, startPoint x: 162, startPoint y: 230, endPoint x: 164, endPoint y: 233, distance: 4.5
click at [162, 254] on div "public class Athlete { String name ; int age ; public Athlete ( ) { this . name…" at bounding box center [325, 349] width 416 height 190
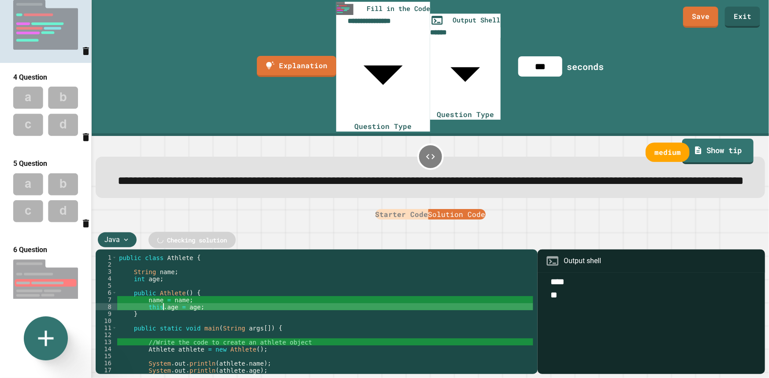
click at [162, 254] on div "public class Athlete { String name ; int age ; public Athlete ( ) { name = name…" at bounding box center [325, 349] width 416 height 190
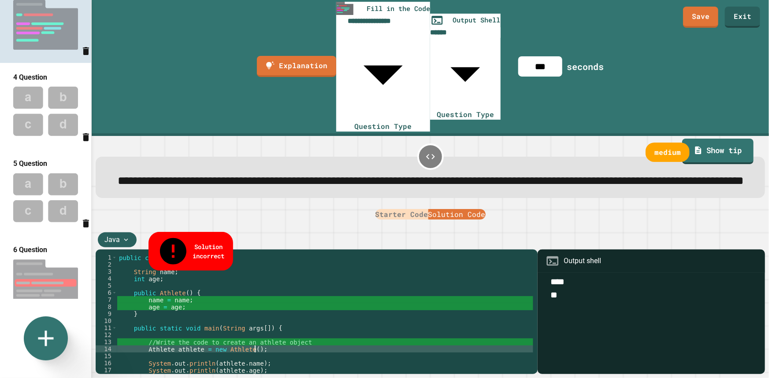
click at [263, 281] on div "public class Athlete { String name ; int age ; public Athlete ( ) { name = name…" at bounding box center [325, 349] width 416 height 190
click at [219, 242] on span "Solution incorrect" at bounding box center [209, 251] width 33 height 19
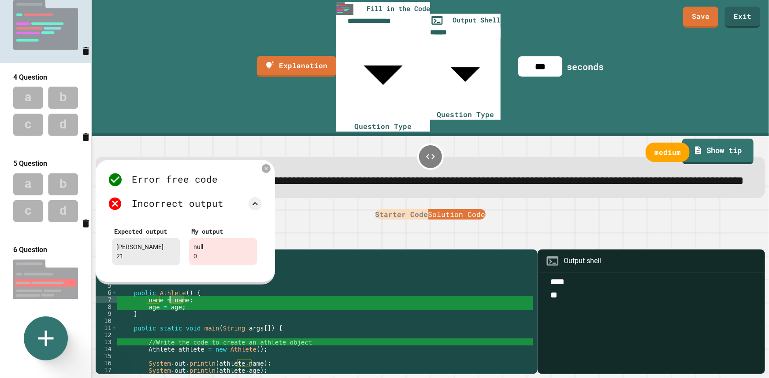
drag, startPoint x: 183, startPoint y: 229, endPoint x: 170, endPoint y: 232, distance: 13.1
click at [170, 254] on div "public class Athlete { String name ; int age ; public Athlete ( ) { name = name…" at bounding box center [325, 349] width 416 height 190
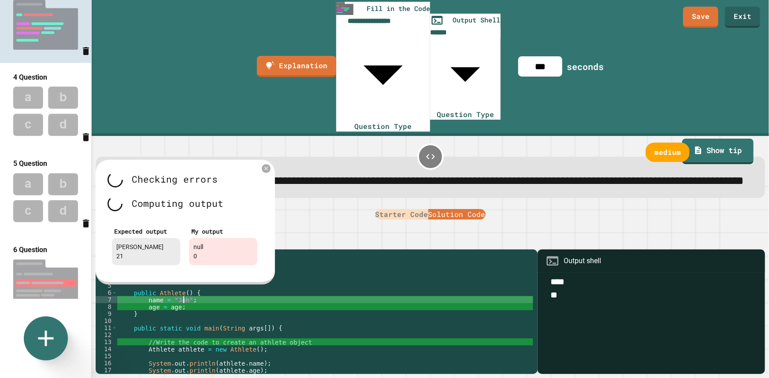
scroll to position [0, 4]
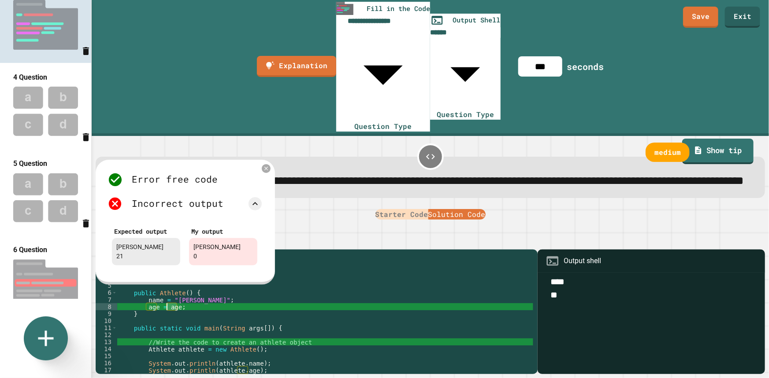
drag, startPoint x: 176, startPoint y: 238, endPoint x: 167, endPoint y: 240, distance: 8.6
click at [167, 254] on div "public class Athlete { String name ; int age ; public Athlete ( ) { name = "[PE…" at bounding box center [325, 349] width 416 height 190
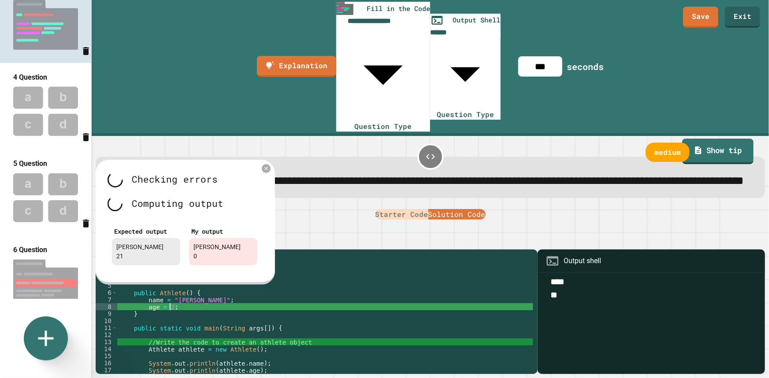
scroll to position [0, 4]
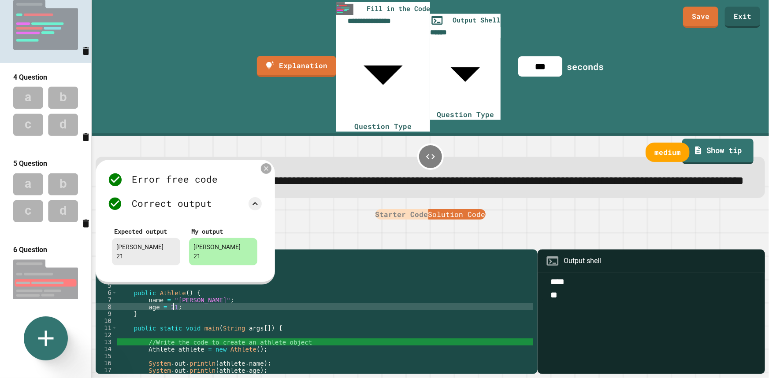
click at [266, 167] on icon at bounding box center [266, 169] width 4 height 4
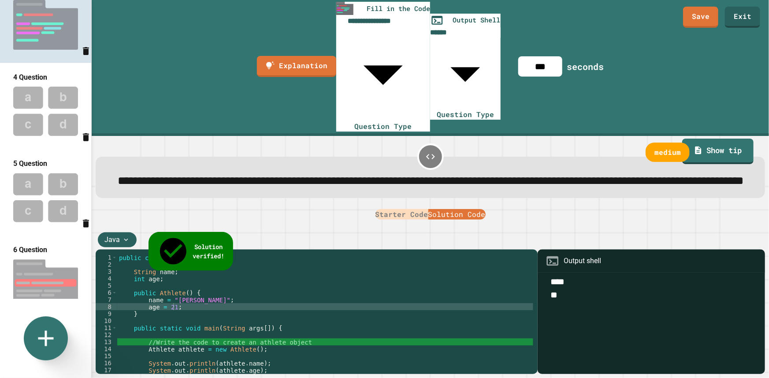
click at [230, 254] on div "public class Athlete { String name ; int age ; public Athlete ( ) { name = "[PE…" at bounding box center [325, 349] width 416 height 190
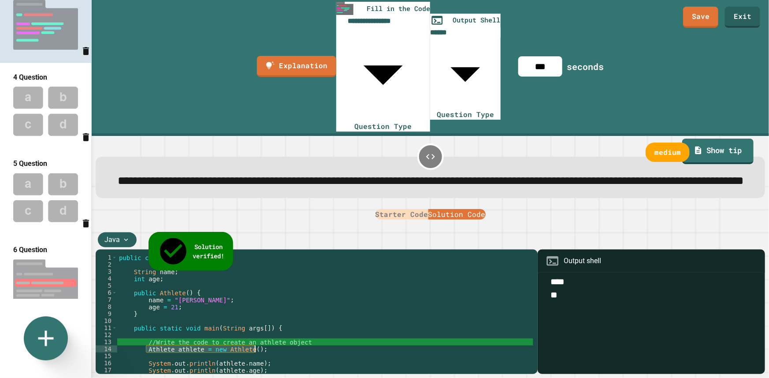
drag, startPoint x: 144, startPoint y: 278, endPoint x: 254, endPoint y: 282, distance: 109.8
click at [254, 282] on div "public class Athlete { String name ; int age ; public Athlete ( ) { name = "[PE…" at bounding box center [325, 349] width 416 height 190
type textarea "**********"
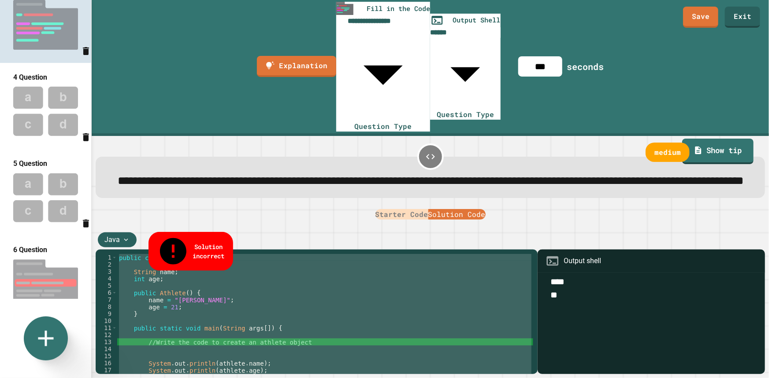
drag, startPoint x: 119, startPoint y: 186, endPoint x: 154, endPoint y: 324, distance: 141.9
click at [154, 324] on div "public class Athlete { String name ; int age ; public Athlete ( ) { name = "[PE…" at bounding box center [325, 349] width 416 height 190
click at [398, 209] on button "Starter Code" at bounding box center [401, 214] width 53 height 11
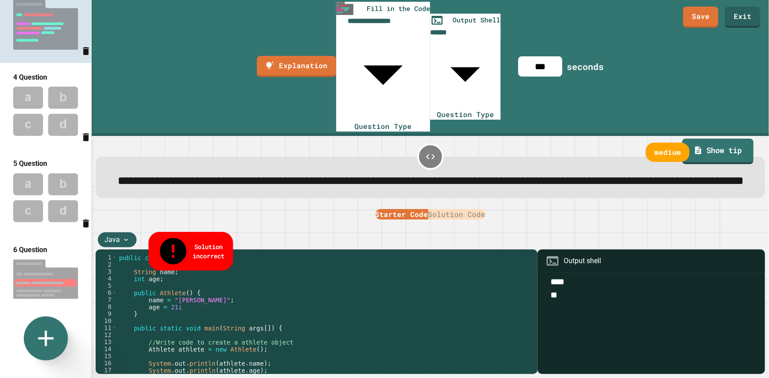
click at [144, 278] on div "public class Athlete { String name ; int age ; public Athlete ( ) { name = "[PE…" at bounding box center [325, 342] width 416 height 176
drag, startPoint x: 145, startPoint y: 277, endPoint x: 257, endPoint y: 279, distance: 111.9
click at [257, 279] on div "public class Athlete { String name ; int age ; public Athlete ( ) { name = "[PE…" at bounding box center [325, 349] width 416 height 190
type textarea "**********"
click at [457, 209] on button "Solution Code" at bounding box center [456, 214] width 57 height 11
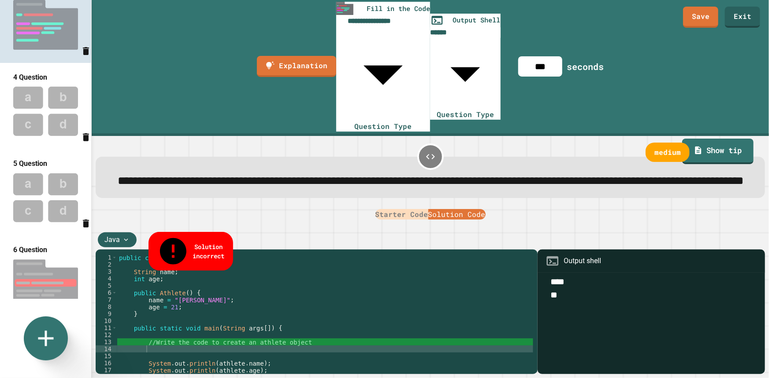
click at [145, 280] on div "public class Athlete { String name ; int age ; public Athlete ( ) { name = "[PE…" at bounding box center [325, 349] width 416 height 190
paste textarea "*"
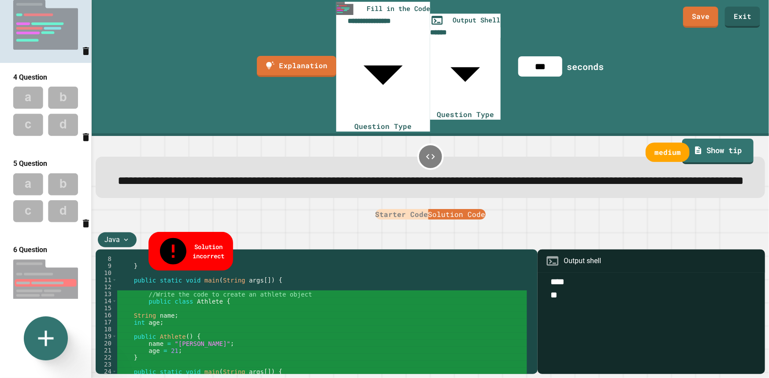
scroll to position [49, 0]
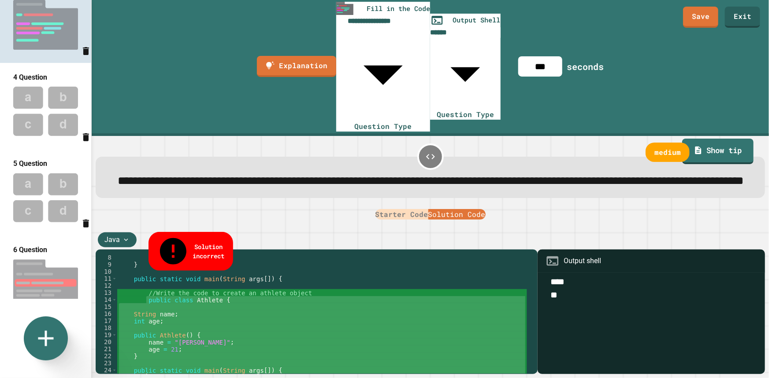
drag, startPoint x: 145, startPoint y: 230, endPoint x: 247, endPoint y: 307, distance: 127.6
click at [247, 307] on div "age = [DEMOGRAPHIC_DATA] ; } public static void main ( String args [ ]) { //Wri…" at bounding box center [322, 349] width 410 height 190
type textarea "**********"
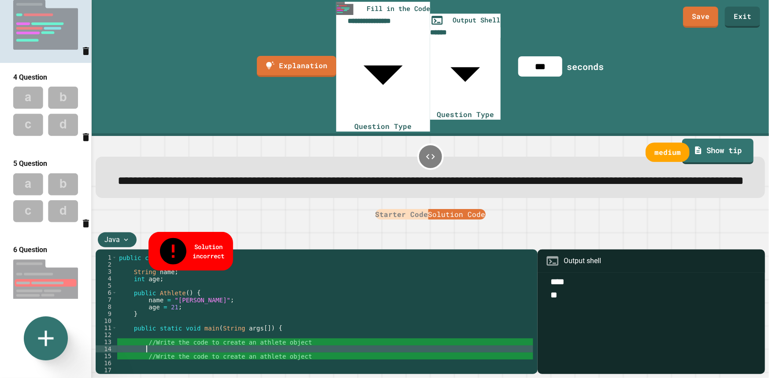
click at [390, 209] on button "Starter Code" at bounding box center [401, 214] width 53 height 11
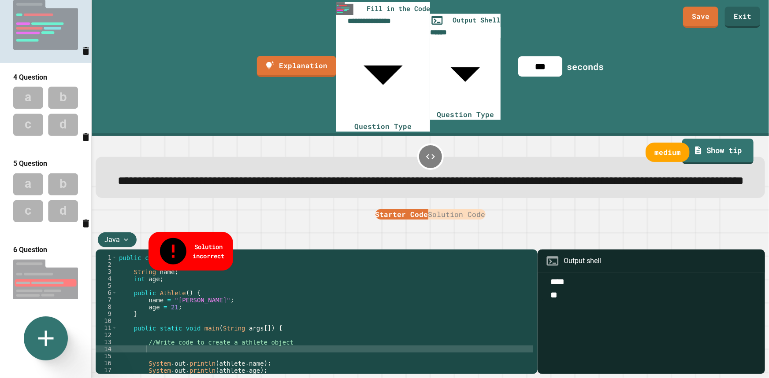
click at [455, 209] on button "Solution Code" at bounding box center [456, 214] width 57 height 11
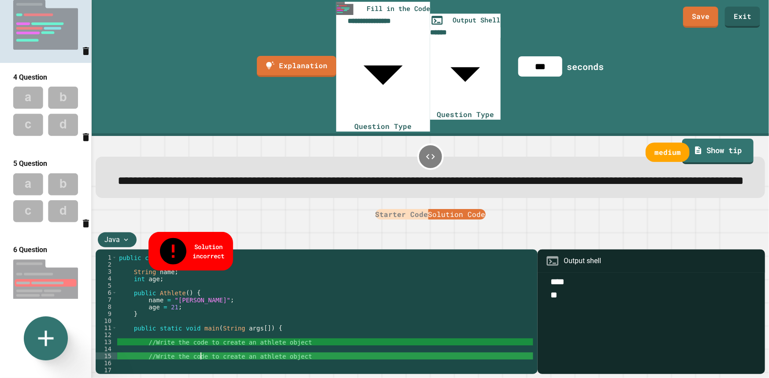
click at [200, 285] on div "public class Athlete { String name ; int age ; public Athlete ( ) { name = "[PE…" at bounding box center [325, 349] width 416 height 190
click at [200, 285] on div "public class Athlete { String name ; int age ; public Athlete ( ) { name = "[PE…" at bounding box center [325, 342] width 416 height 176
click at [200, 285] on div "public class Athlete { String name ; int age ; public Athlete ( ) { name = "[PE…" at bounding box center [325, 349] width 416 height 190
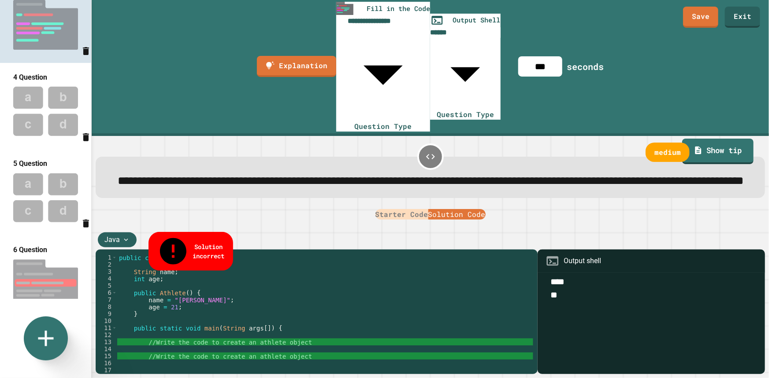
click at [123, 328] on div "public class Athlete { String name ; int age ; public Athlete ( ) { name = "[PE…" at bounding box center [325, 349] width 416 height 190
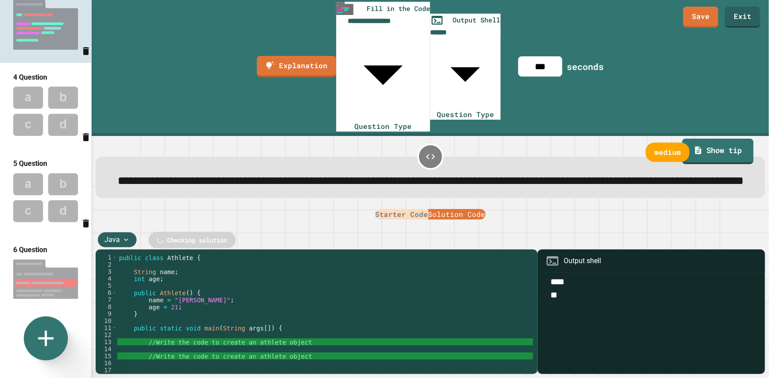
drag, startPoint x: 144, startPoint y: 337, endPoint x: 274, endPoint y: 345, distance: 130.2
click at [274, 345] on div "public class Athlete { String name ; int age ; public Athlete ( ) { name = "[PE…" at bounding box center [325, 349] width 416 height 190
type textarea "**********"
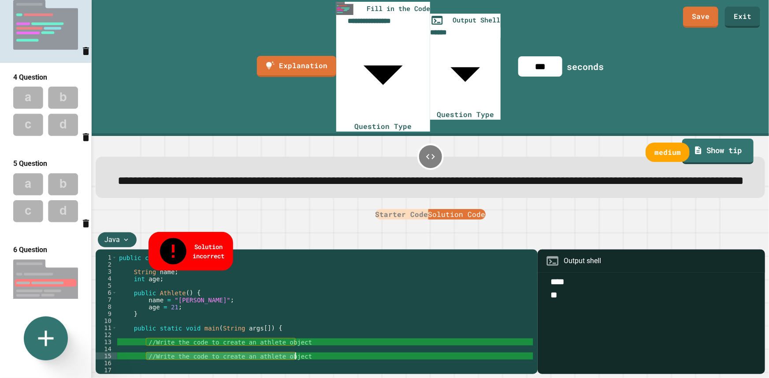
drag, startPoint x: 145, startPoint y: 285, endPoint x: 300, endPoint y: 283, distance: 154.2
click at [300, 283] on div "public class Athlete { String name ; int age ; public Athlete ( ) { name = "[PE…" at bounding box center [325, 349] width 416 height 190
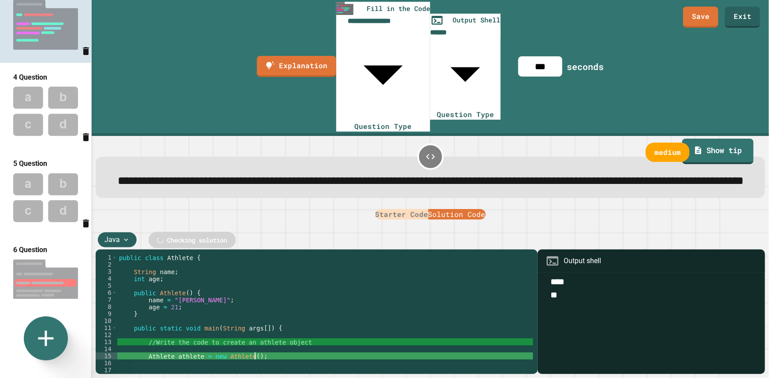
scroll to position [0, 9]
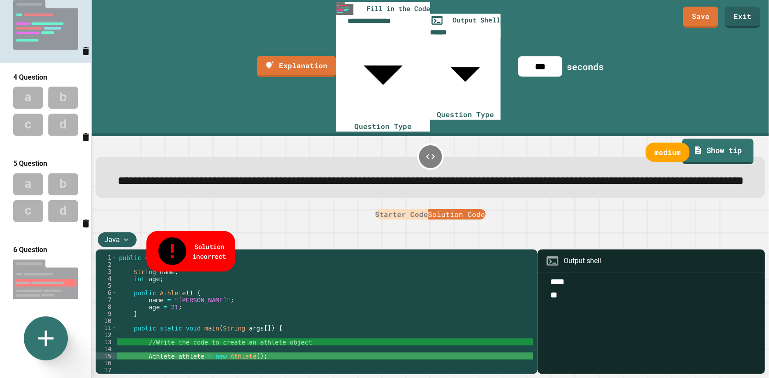
click at [208, 242] on span "Solution incorrect" at bounding box center [209, 251] width 33 height 19
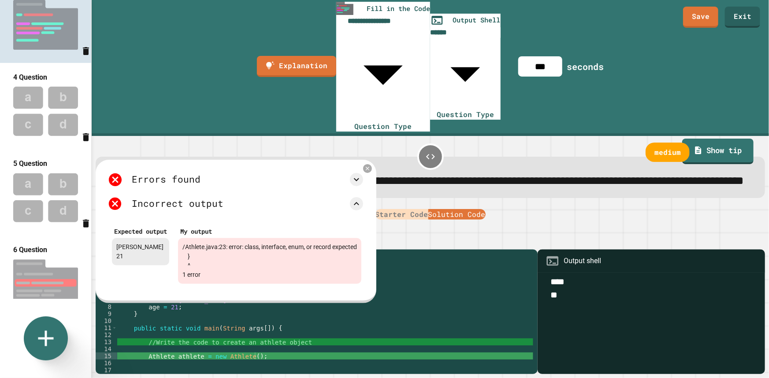
scroll to position [0, 0]
click at [141, 341] on div "public class Athlete { String name ; int age ; public Athlete ( ) { name = "[PE…" at bounding box center [325, 349] width 416 height 190
type textarea "*"
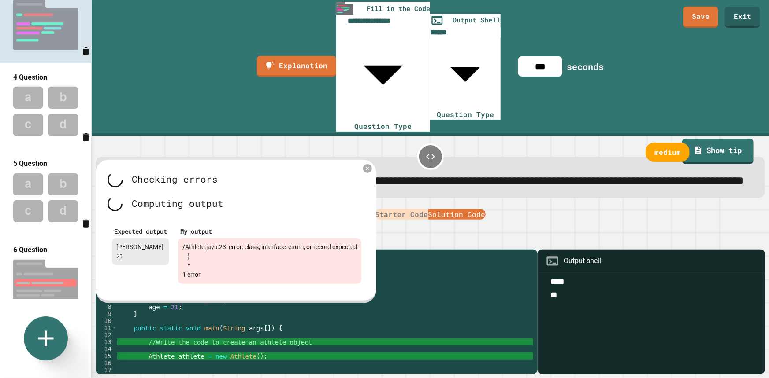
click at [127, 350] on div "public class Athlete { String name ; int age ; public Athlete ( ) { name = "[PE…" at bounding box center [325, 349] width 416 height 190
type textarea "*"
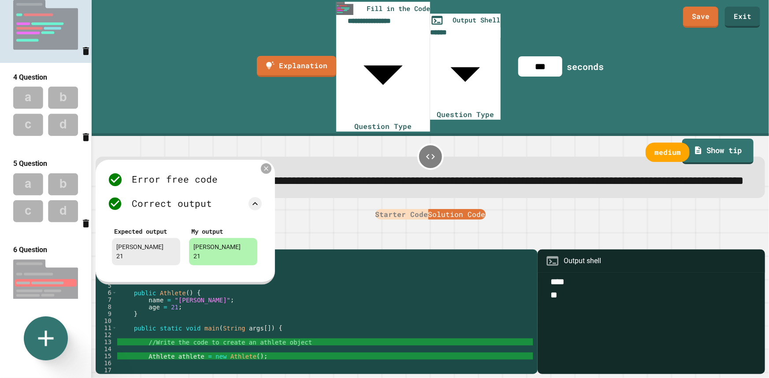
click at [264, 165] on icon at bounding box center [266, 168] width 7 height 7
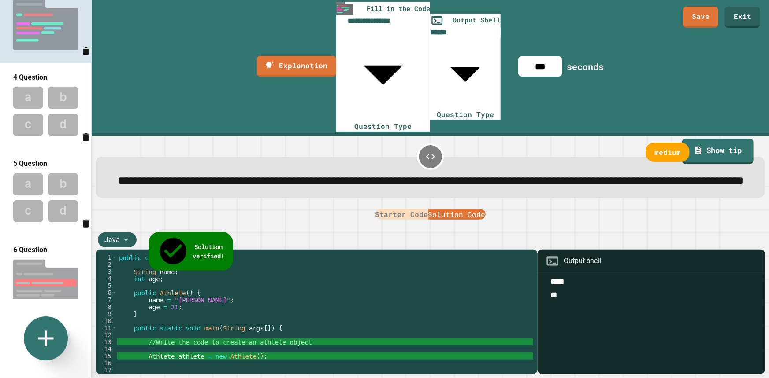
click at [392, 209] on button "Starter Code" at bounding box center [401, 214] width 53 height 11
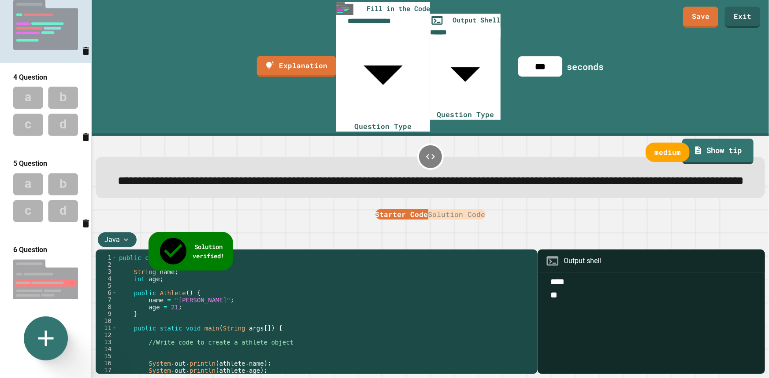
click at [195, 254] on div "public class Athlete { String name ; int age ; public Athlete ( ) { name = "[PE…" at bounding box center [325, 349] width 416 height 190
click at [272, 257] on div "public class Athlete { String name ; int age ; public Athlete ( ) { name = "[PE…" at bounding box center [325, 349] width 416 height 190
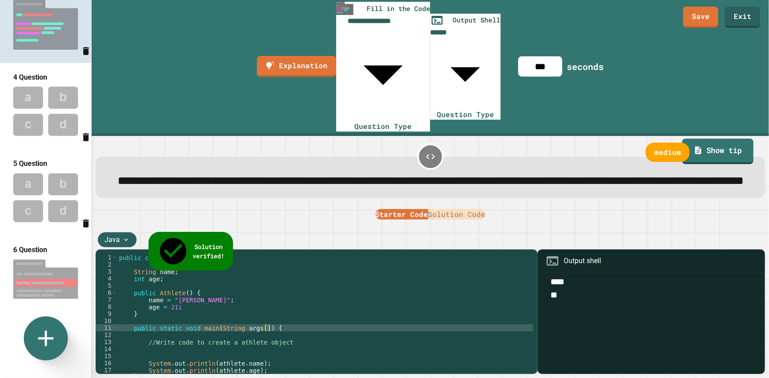
click at [461, 209] on button "Solution Code" at bounding box center [456, 214] width 57 height 11
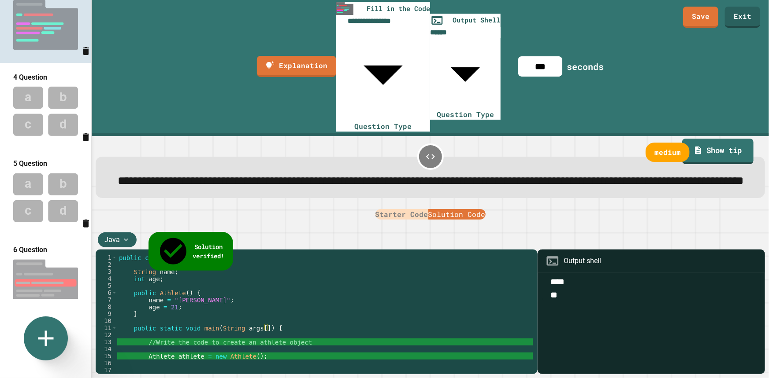
click at [124, 327] on div "public class Athlete { String name ; int age ; public Athlete ( ) { name = "[PE…" at bounding box center [325, 349] width 416 height 190
type textarea "*"
click at [708, 11] on link "Save" at bounding box center [700, 16] width 34 height 22
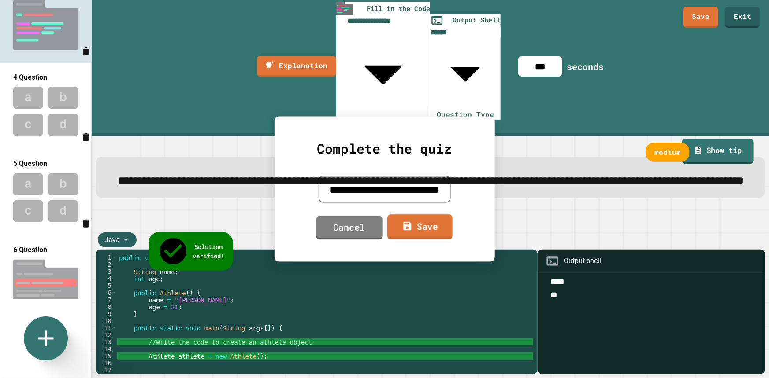
click at [408, 226] on icon at bounding box center [407, 226] width 8 height 8
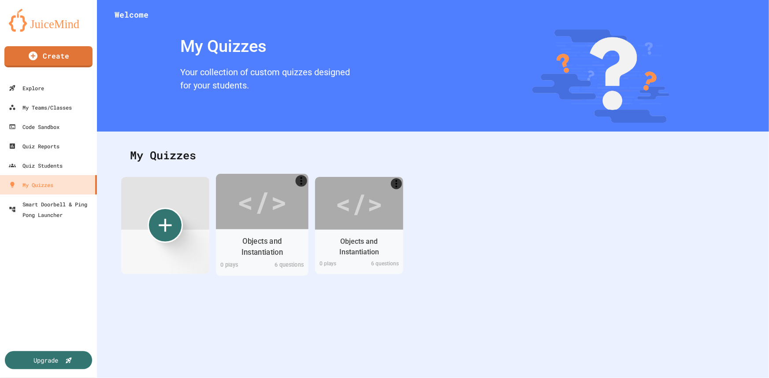
click at [258, 206] on div "</>" at bounding box center [262, 202] width 50 height 42
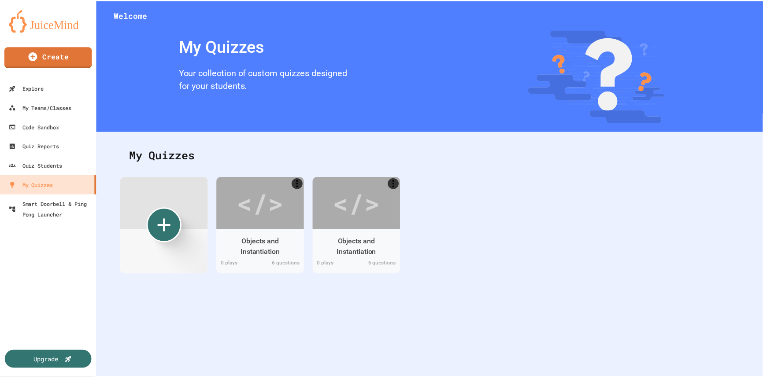
scroll to position [70, 0]
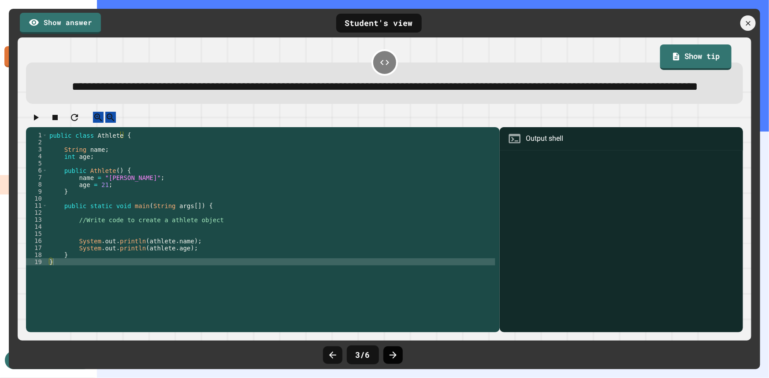
click at [393, 356] on icon at bounding box center [393, 355] width 11 height 11
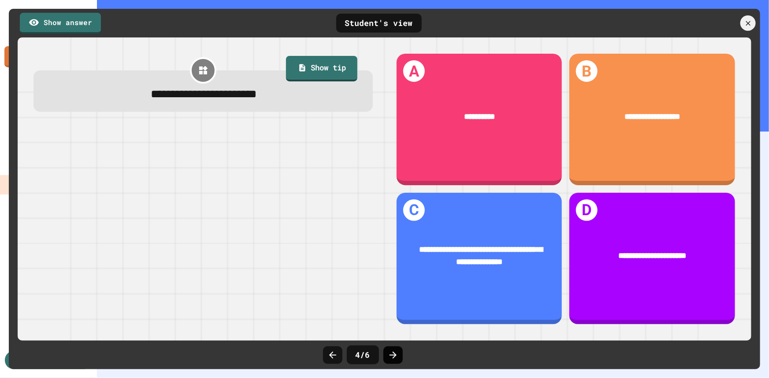
click at [393, 357] on icon at bounding box center [393, 355] width 11 height 11
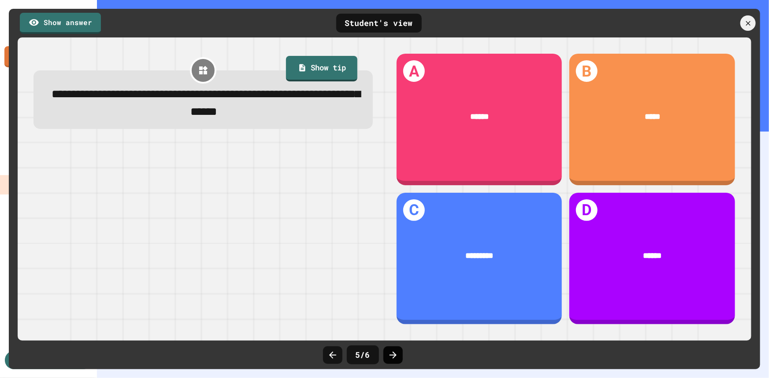
click at [393, 359] on icon at bounding box center [393, 355] width 11 height 11
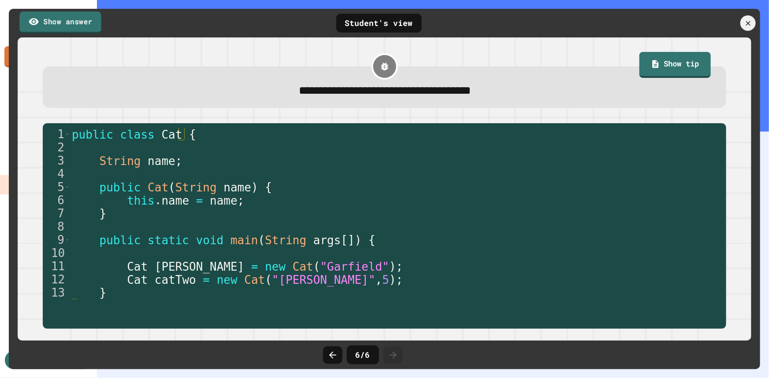
click at [71, 21] on link "Show answer" at bounding box center [59, 22] width 81 height 22
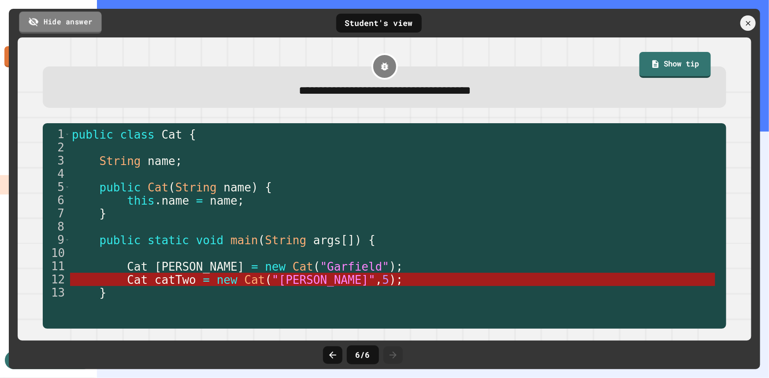
click at [77, 27] on link "Hide answer" at bounding box center [60, 22] width 82 height 22
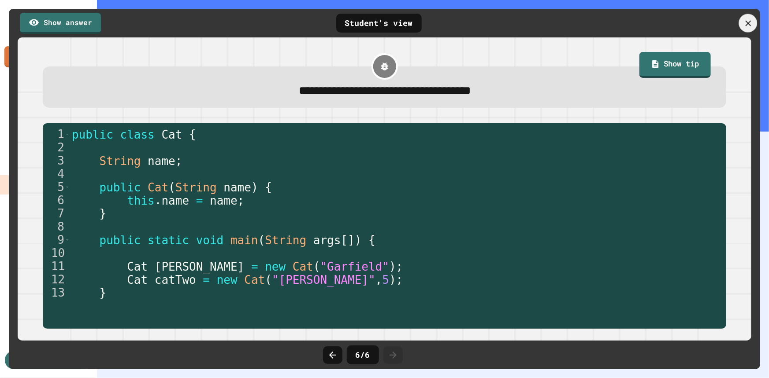
click at [746, 24] on icon at bounding box center [748, 24] width 10 height 10
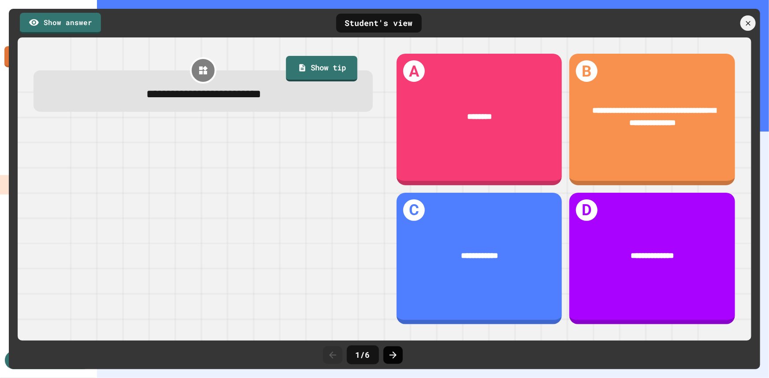
click at [396, 353] on icon at bounding box center [393, 355] width 11 height 11
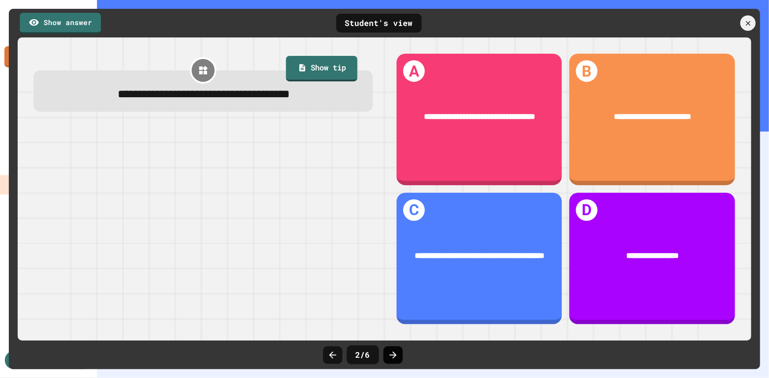
click at [393, 352] on icon at bounding box center [392, 355] width 7 height 7
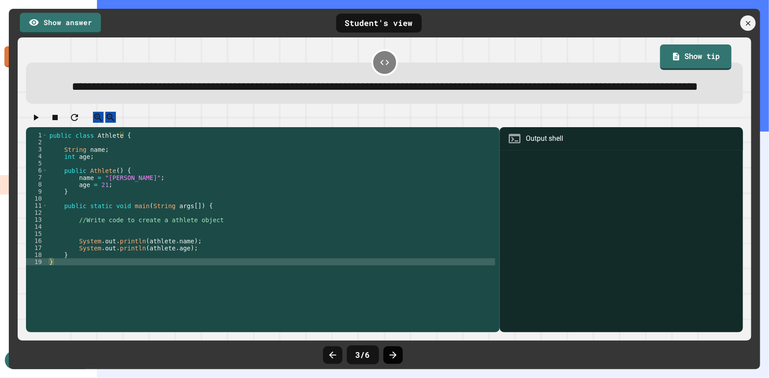
click at [390, 355] on icon at bounding box center [392, 355] width 7 height 7
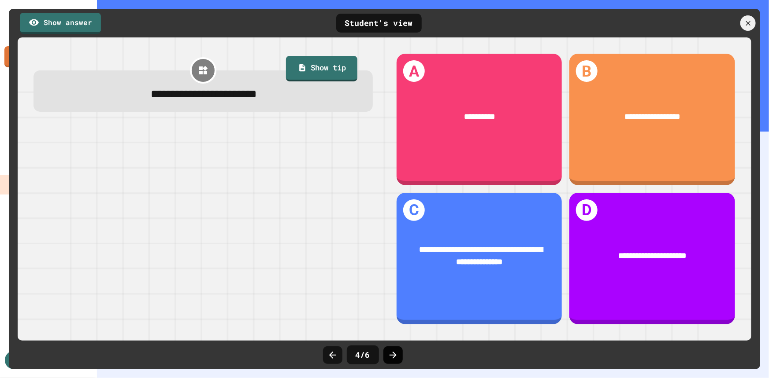
click at [393, 352] on icon at bounding box center [393, 355] width 11 height 11
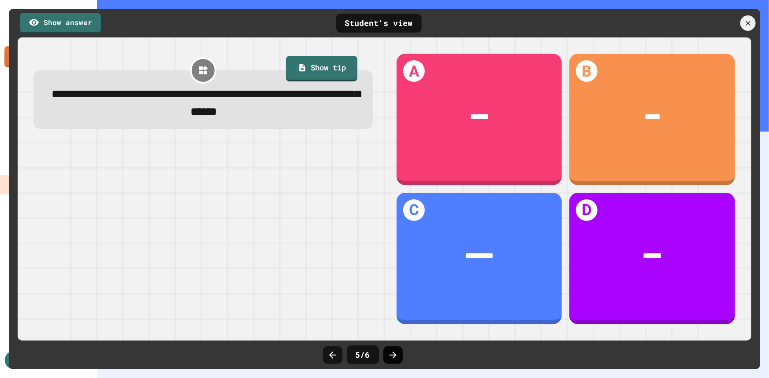
click at [392, 357] on icon at bounding box center [393, 355] width 11 height 11
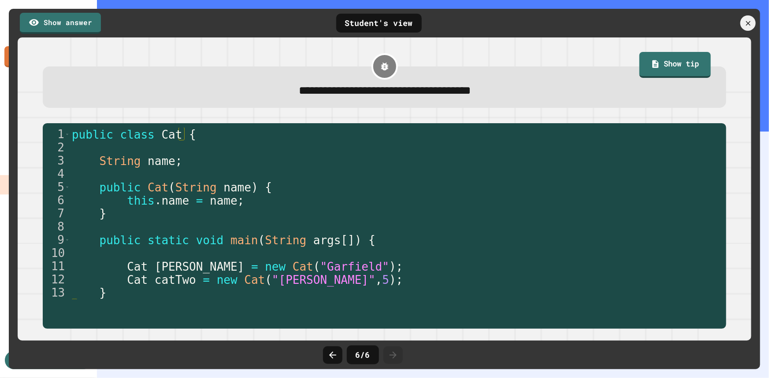
click at [380, 26] on div "Student's view" at bounding box center [378, 23] width 85 height 19
click at [753, 19] on div at bounding box center [748, 23] width 19 height 19
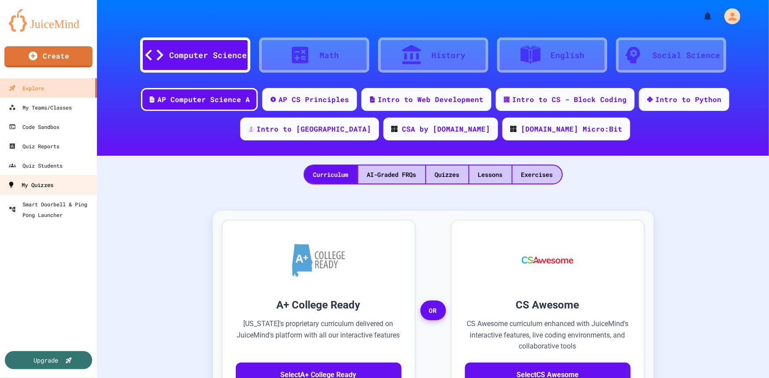
click at [39, 187] on div "My Quizzes" at bounding box center [30, 185] width 46 height 11
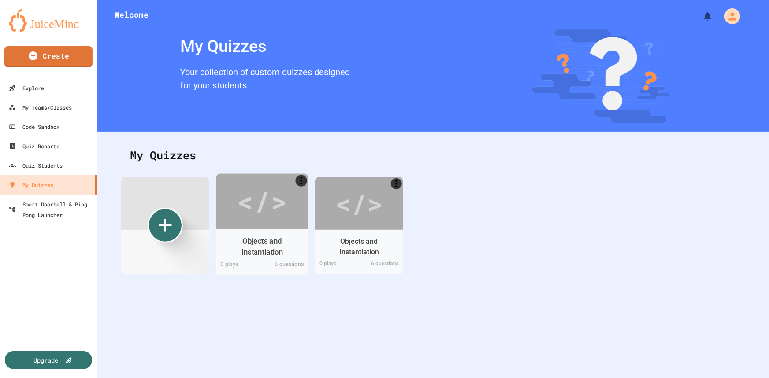
click at [268, 200] on div "</>" at bounding box center [262, 202] width 50 height 42
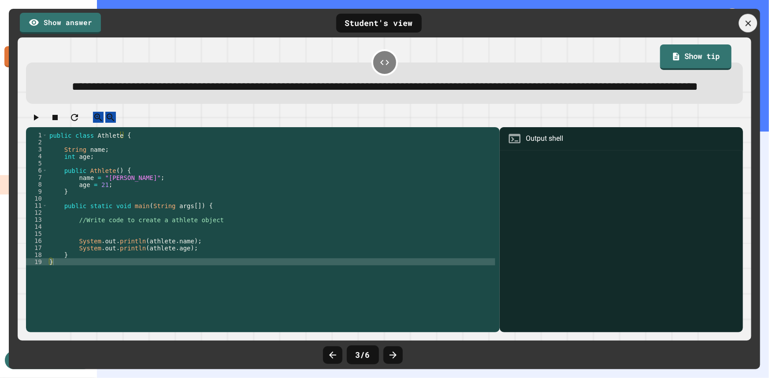
click at [751, 22] on icon at bounding box center [748, 24] width 10 height 10
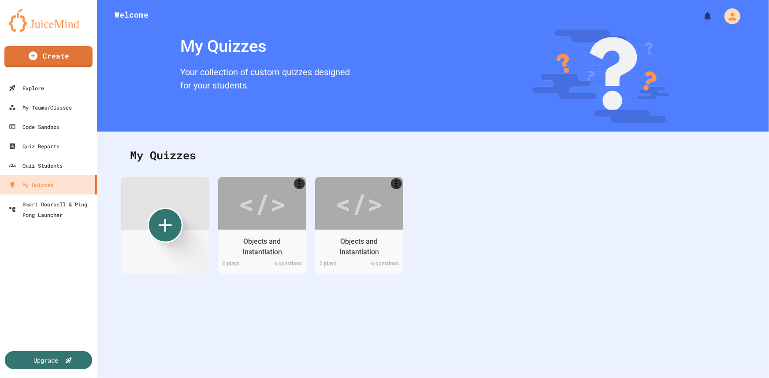
scroll to position [0, 0]
click at [344, 207] on div "</>" at bounding box center [359, 202] width 50 height 42
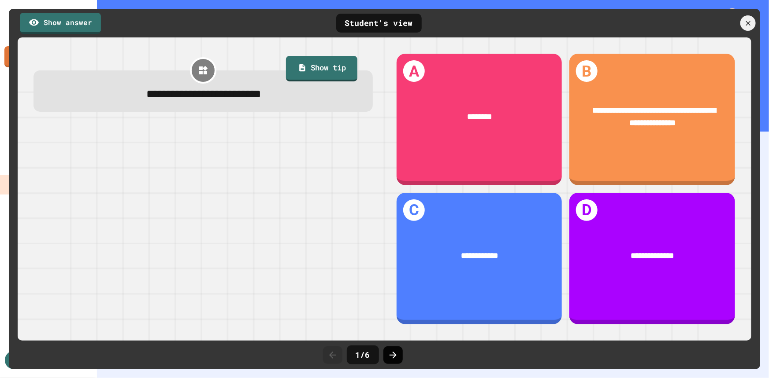
click at [396, 355] on icon at bounding box center [392, 355] width 7 height 7
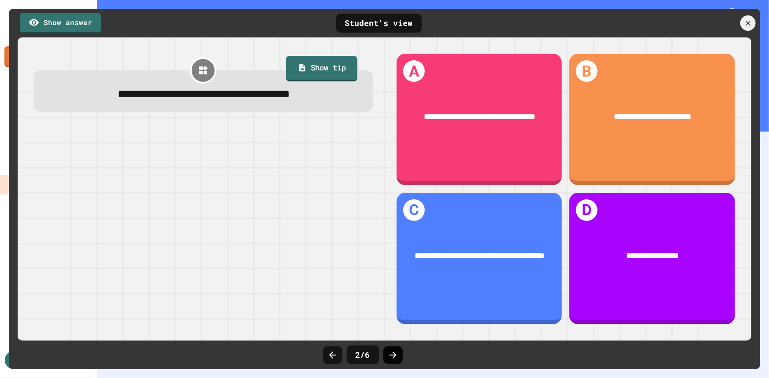
click at [395, 355] on icon at bounding box center [392, 355] width 7 height 7
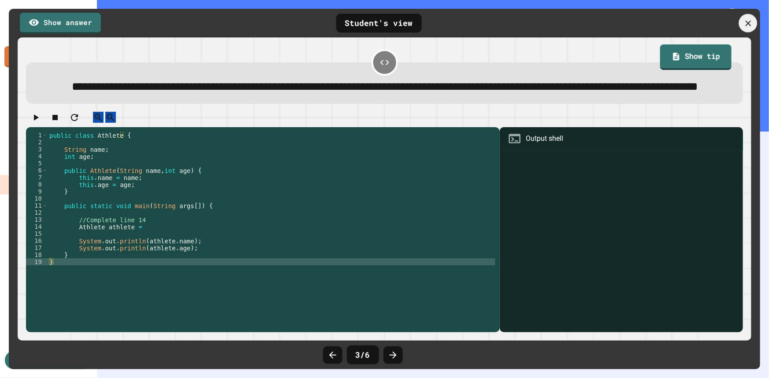
click at [750, 19] on icon at bounding box center [748, 24] width 10 height 10
